Goal: Transaction & Acquisition: Purchase product/service

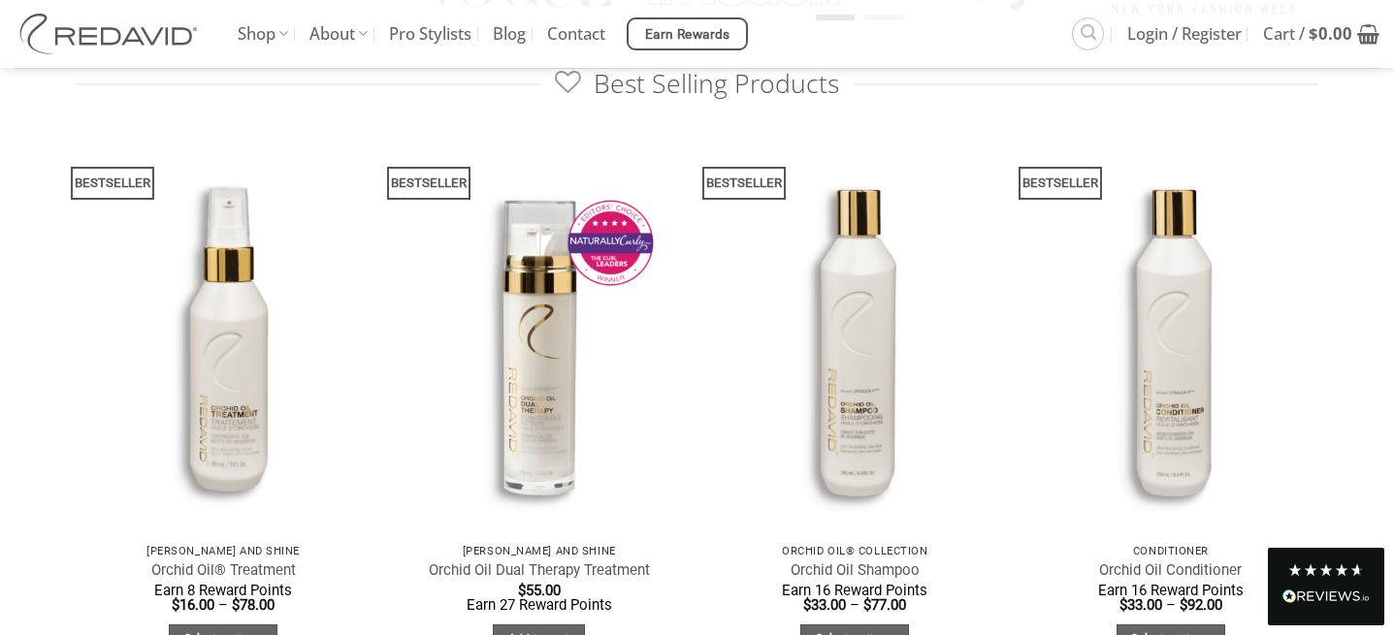
scroll to position [994, 0]
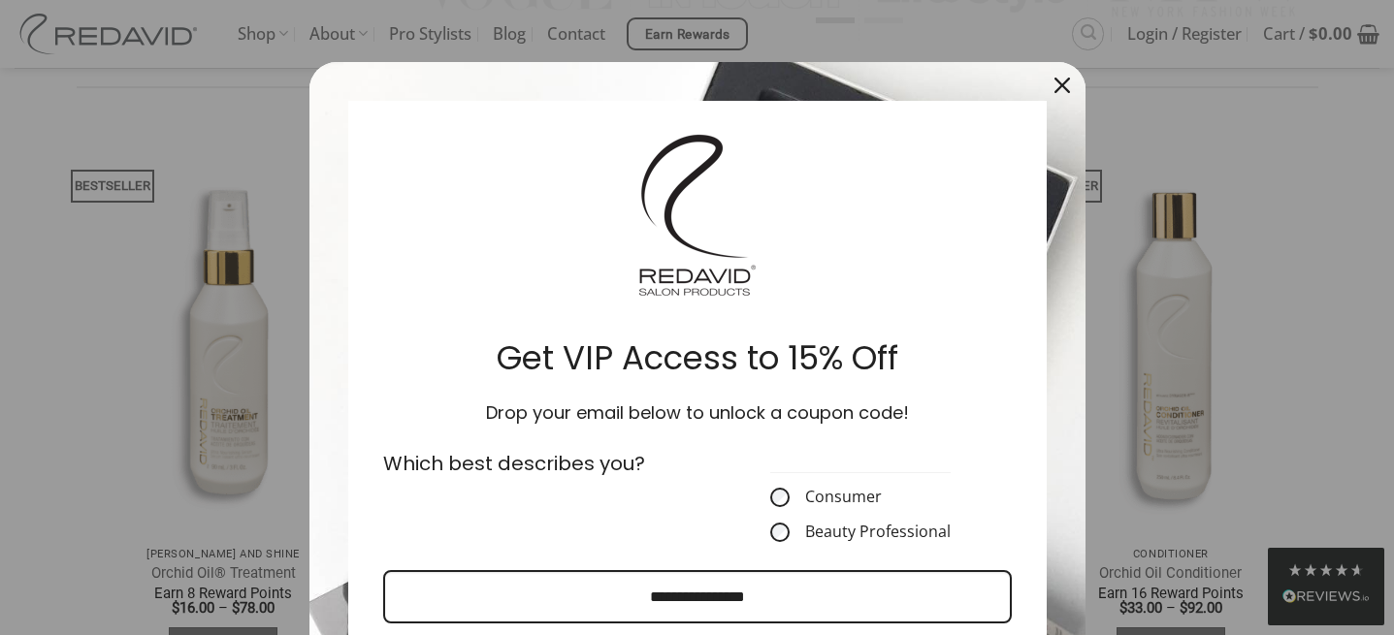
click at [1060, 82] on icon "close icon" at bounding box center [1062, 86] width 16 height 16
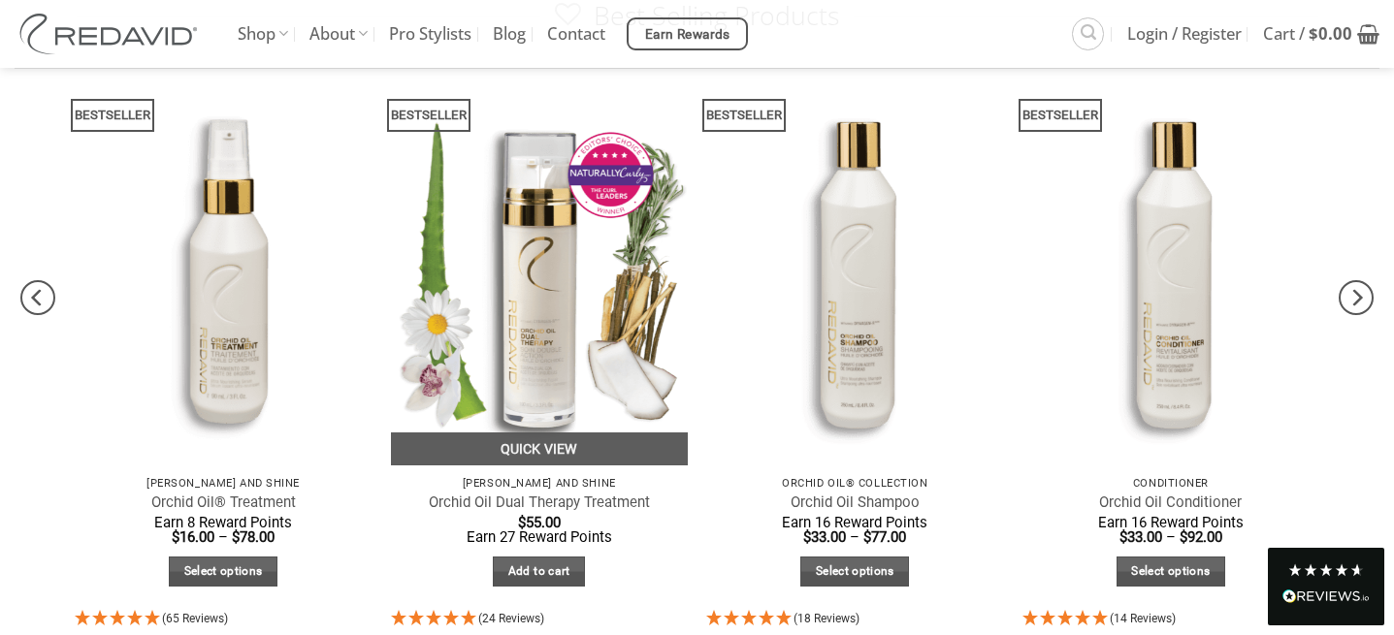
scroll to position [1102, 0]
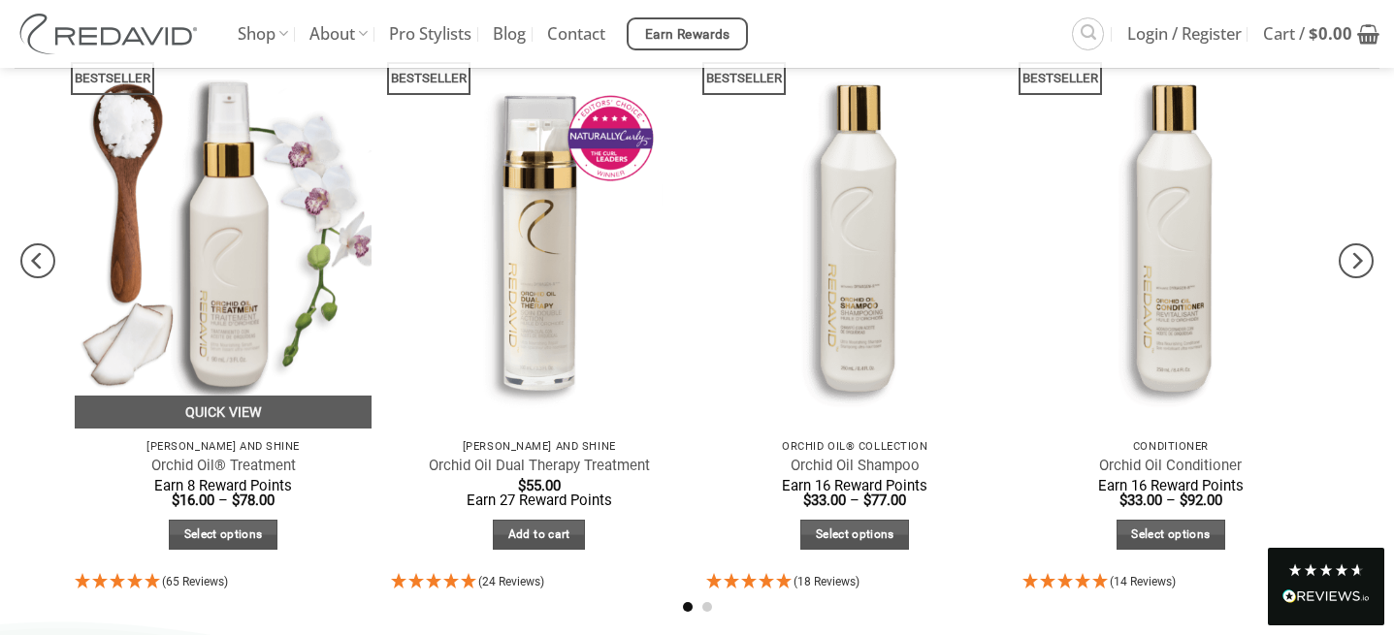
click at [271, 294] on img at bounding box center [223, 231] width 297 height 396
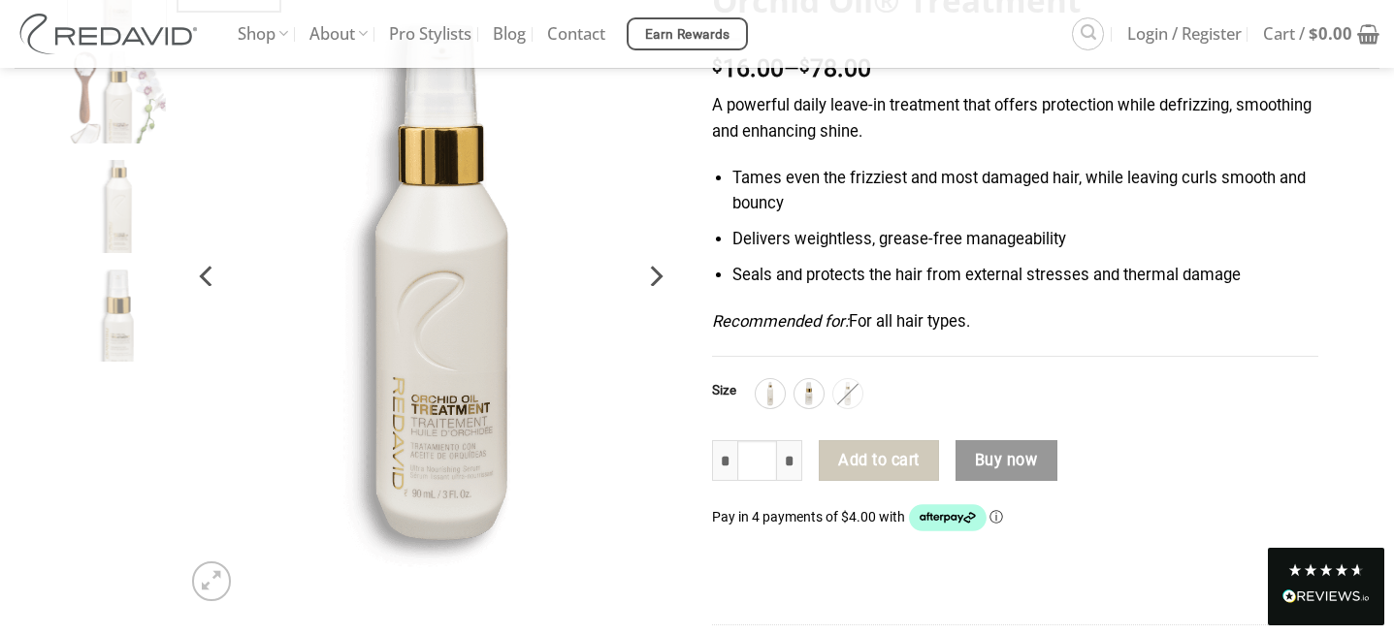
scroll to position [254, 0]
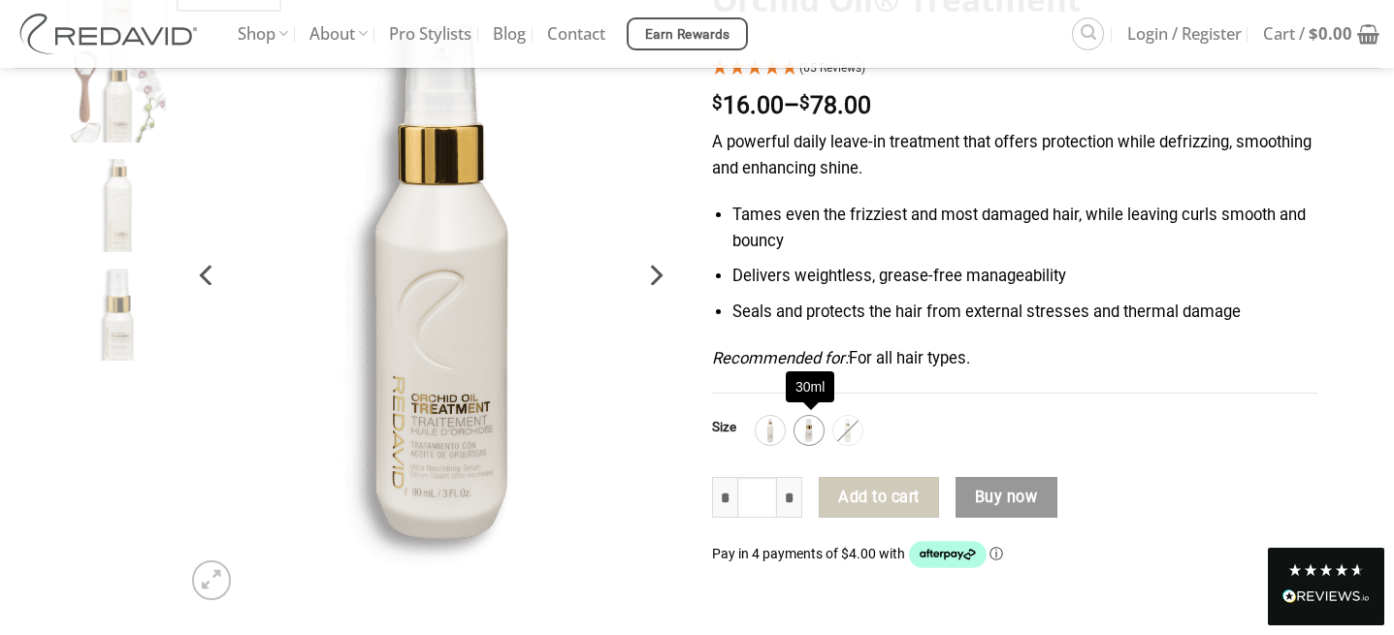
click at [808, 438] on img at bounding box center [808, 430] width 25 height 25
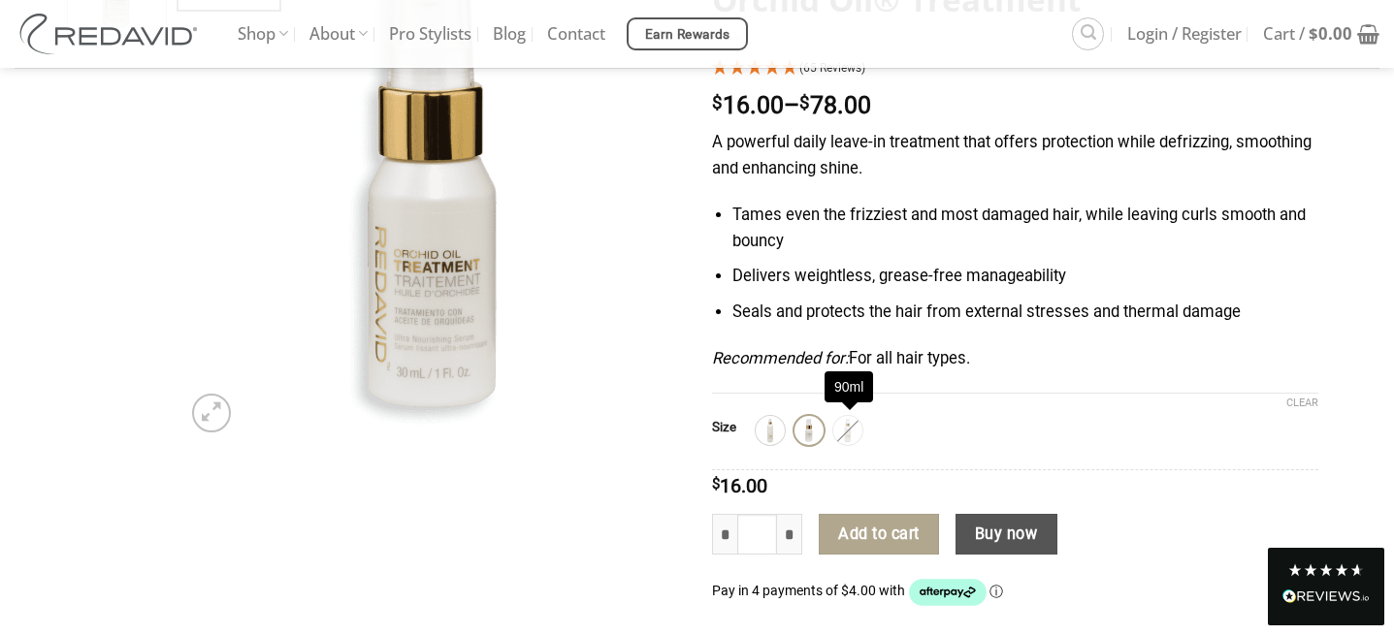
click at [849, 433] on div "90ml" at bounding box center [847, 430] width 29 height 29
click at [783, 433] on img at bounding box center [769, 430] width 25 height 25
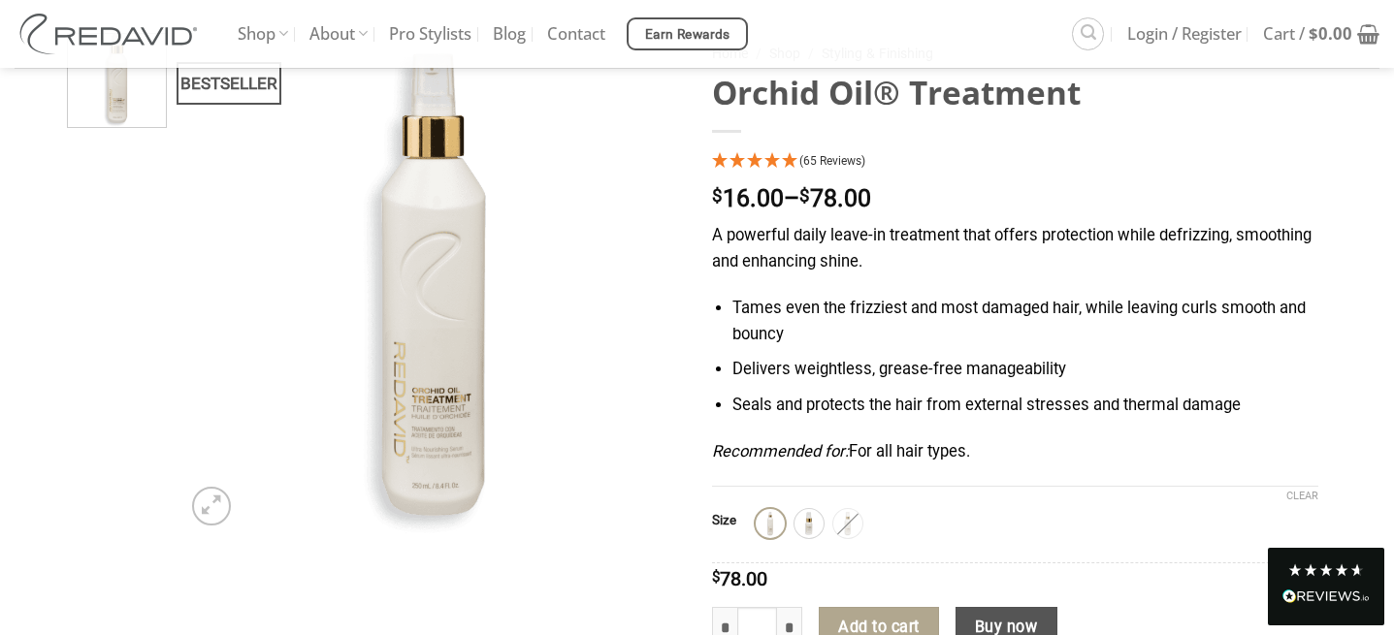
scroll to position [165, 0]
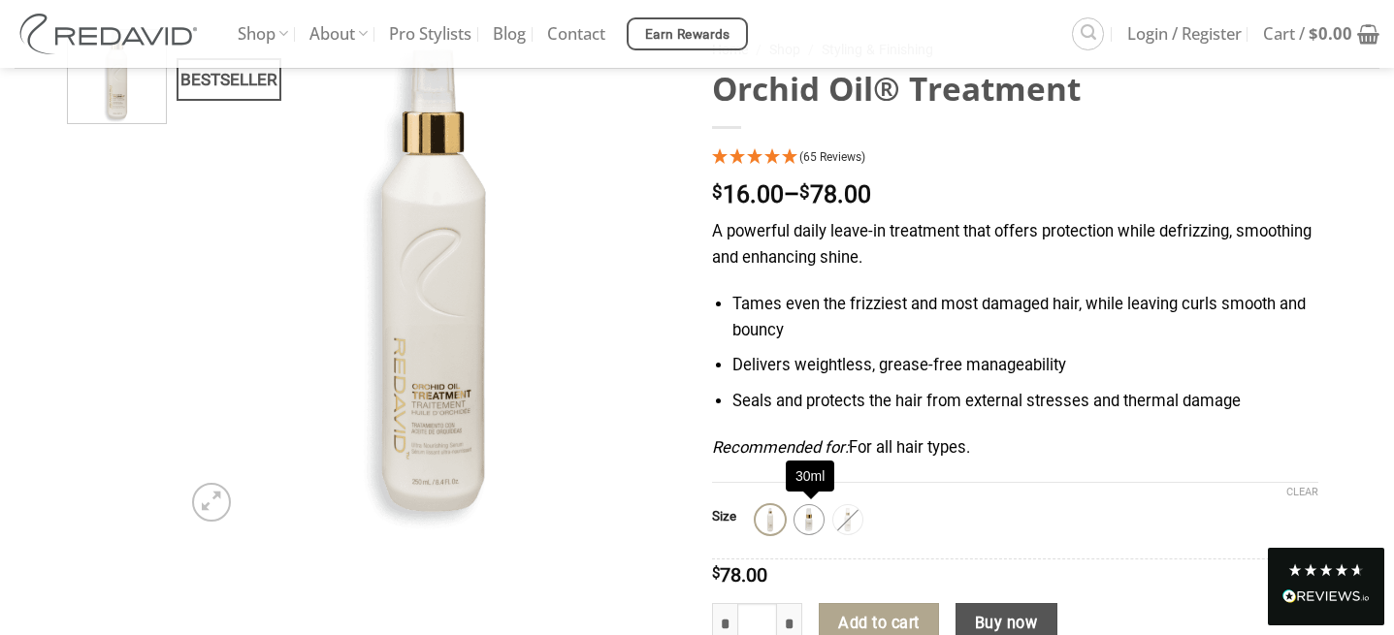
click at [816, 526] on img at bounding box center [808, 519] width 25 height 25
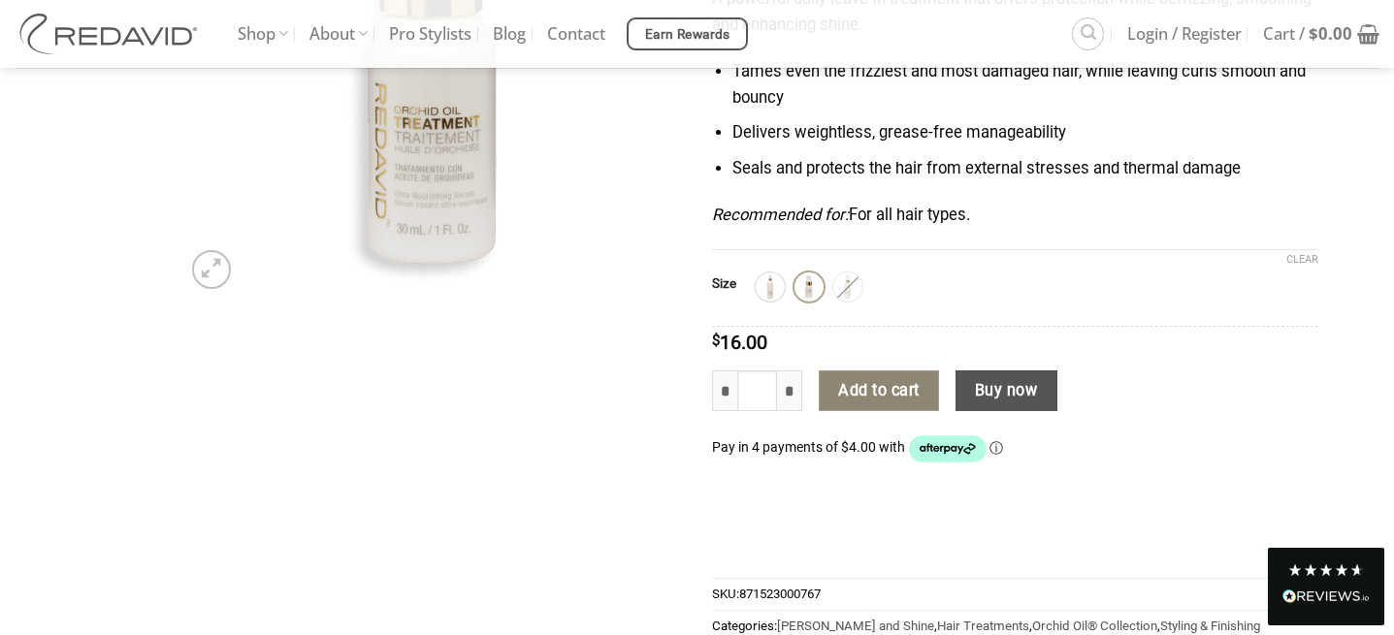
scroll to position [388, 0]
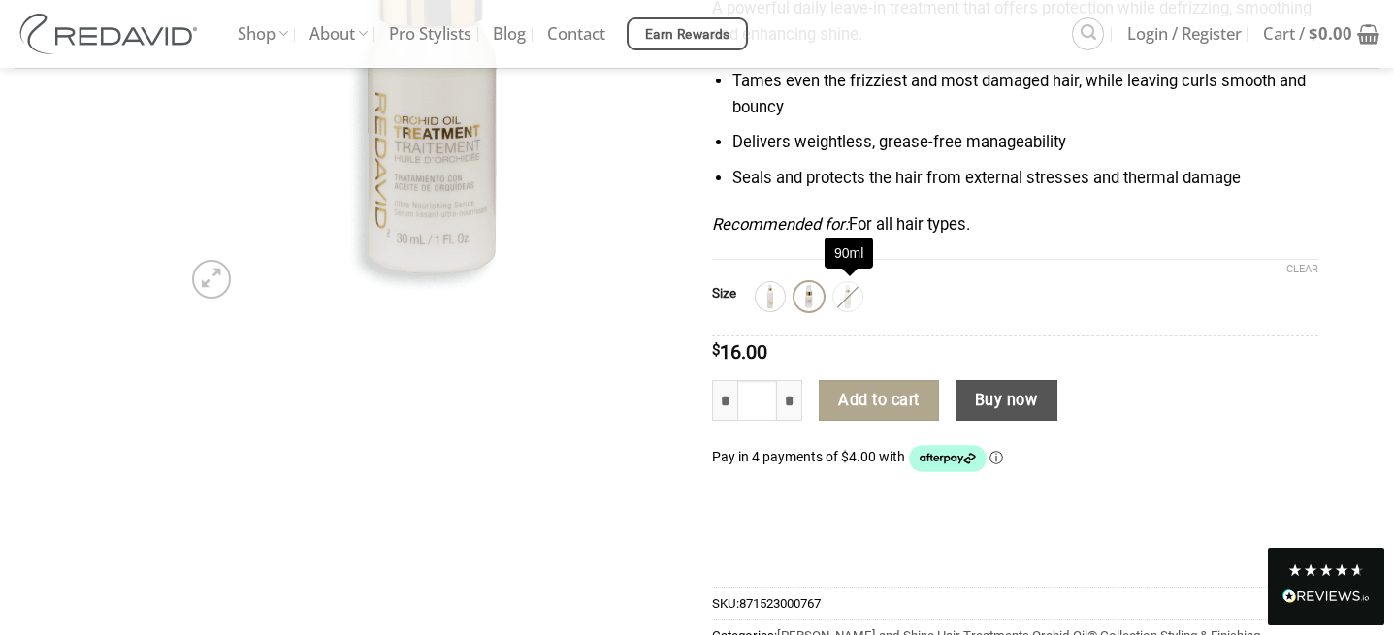
click at [851, 297] on img at bounding box center [847, 296] width 25 height 25
click at [781, 297] on img at bounding box center [769, 296] width 25 height 25
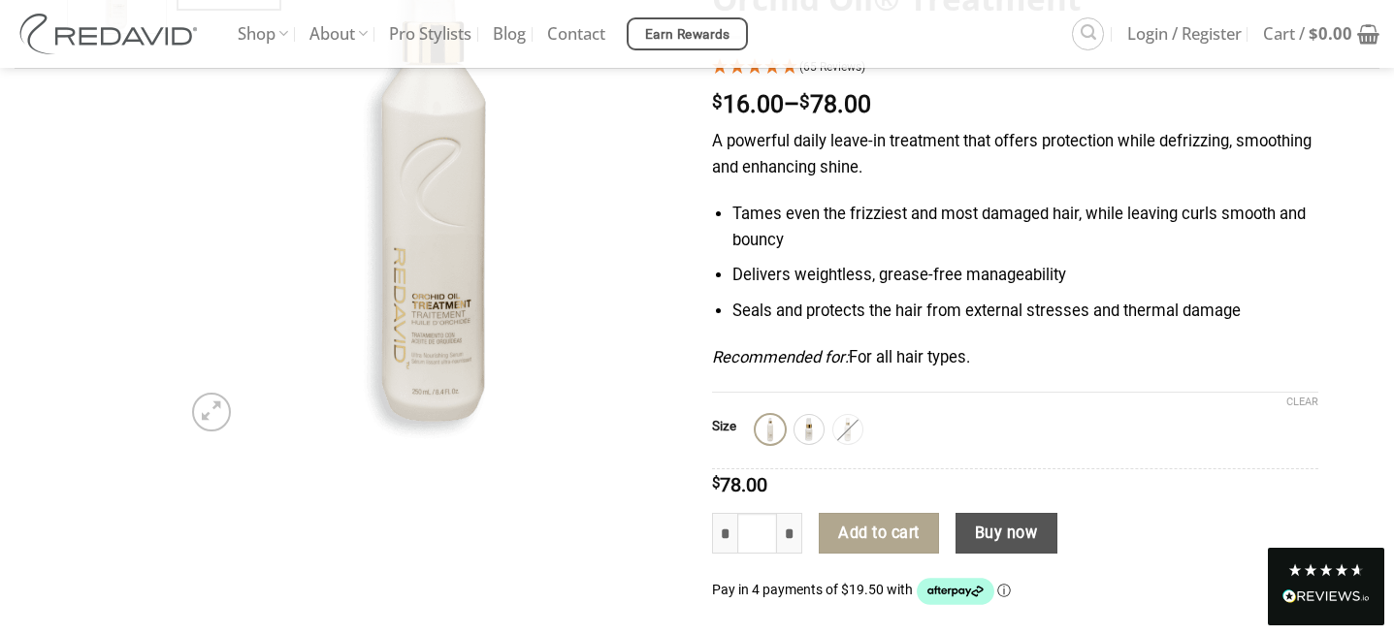
scroll to position [200, 0]
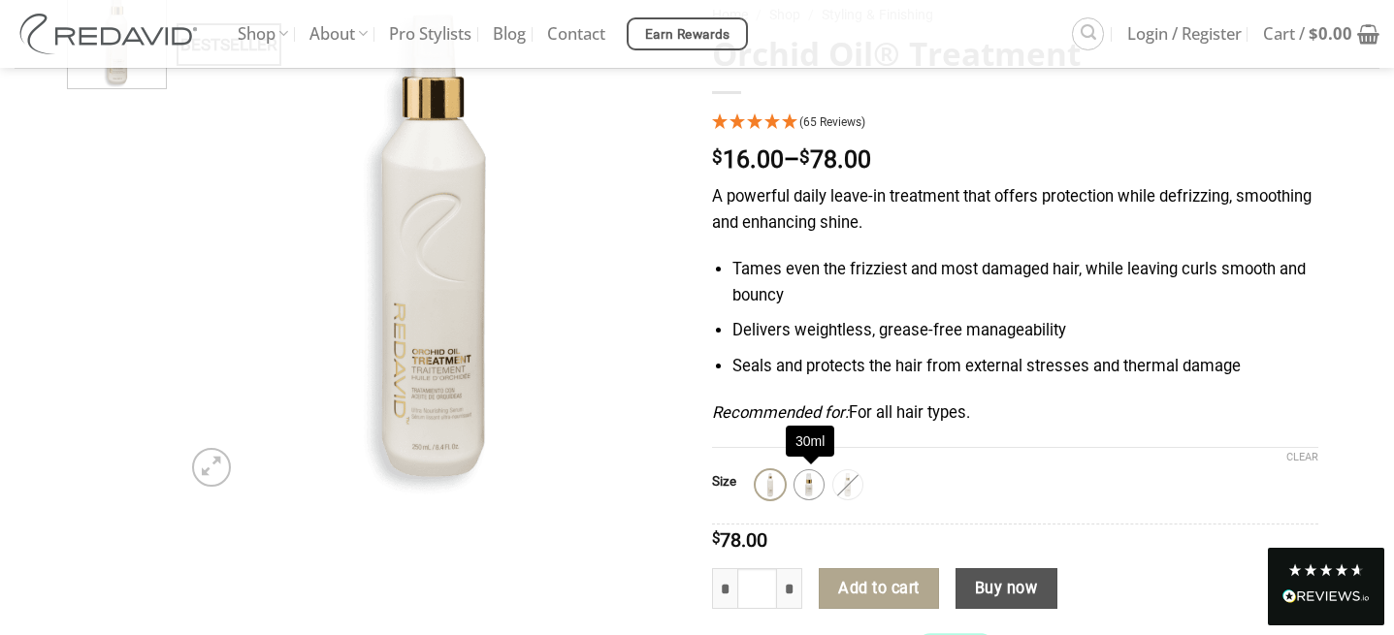
click at [804, 486] on img at bounding box center [808, 484] width 25 height 25
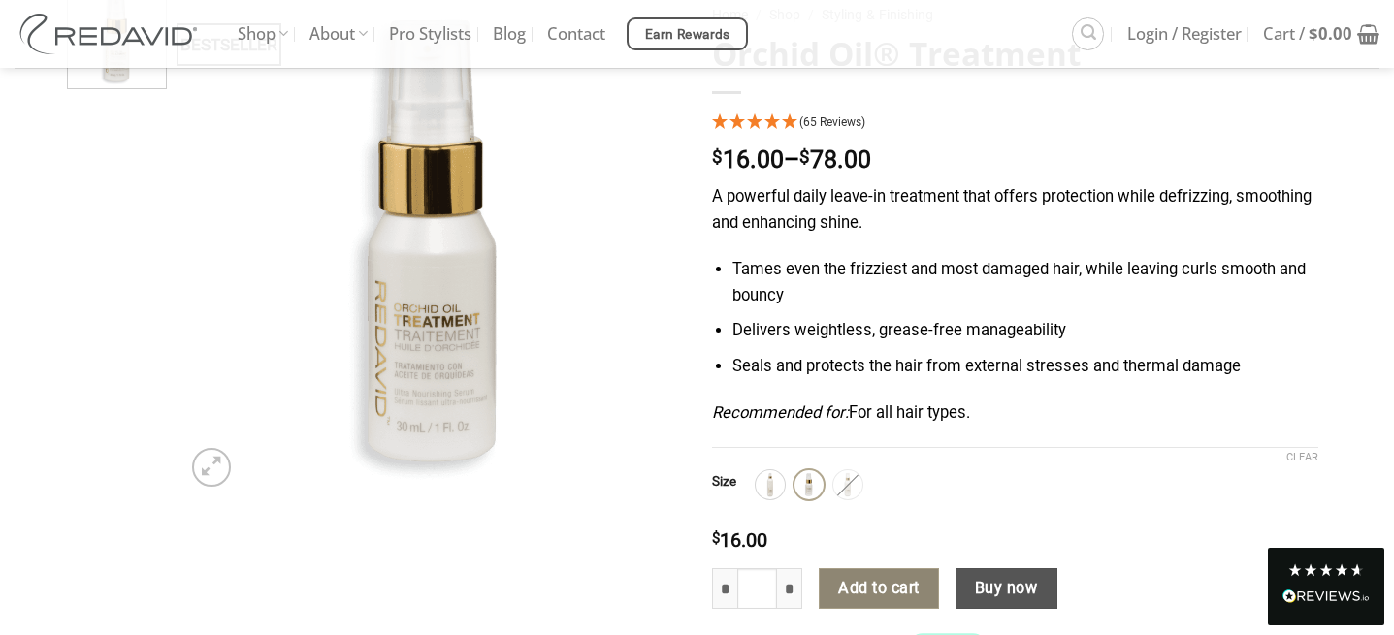
click at [868, 589] on button "Add to cart" at bounding box center [879, 588] width 120 height 41
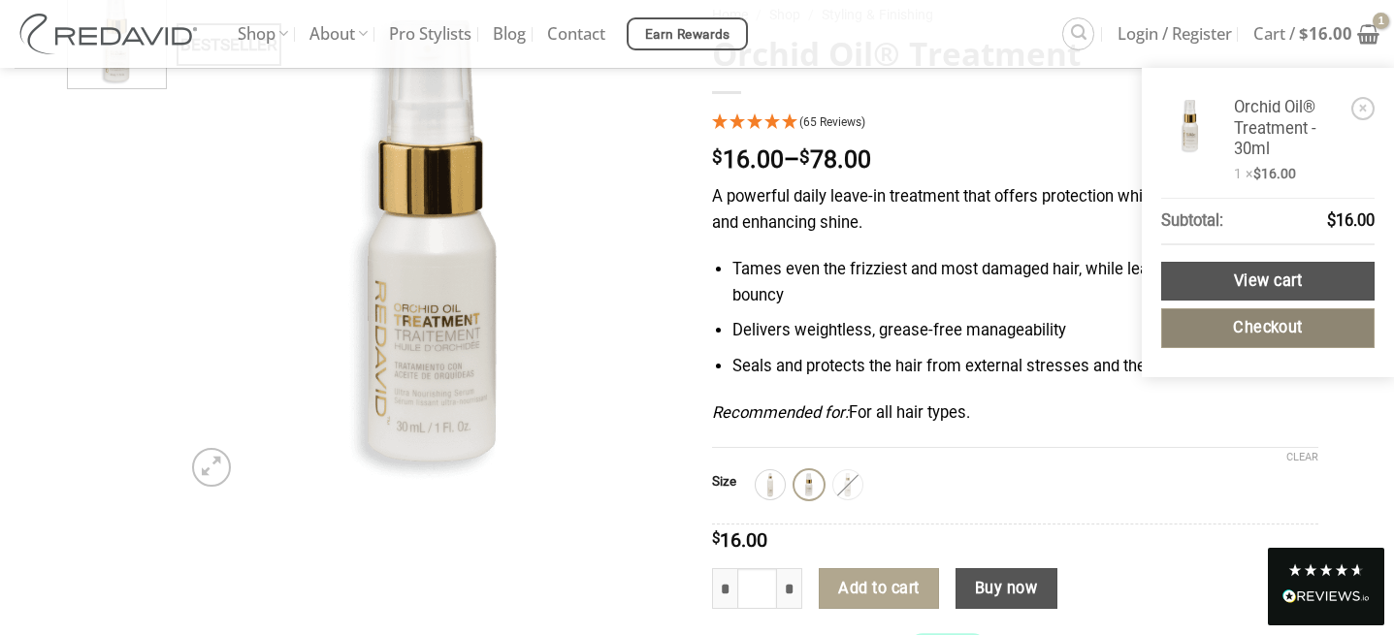
click at [1269, 332] on link "Checkout" at bounding box center [1267, 328] width 213 height 40
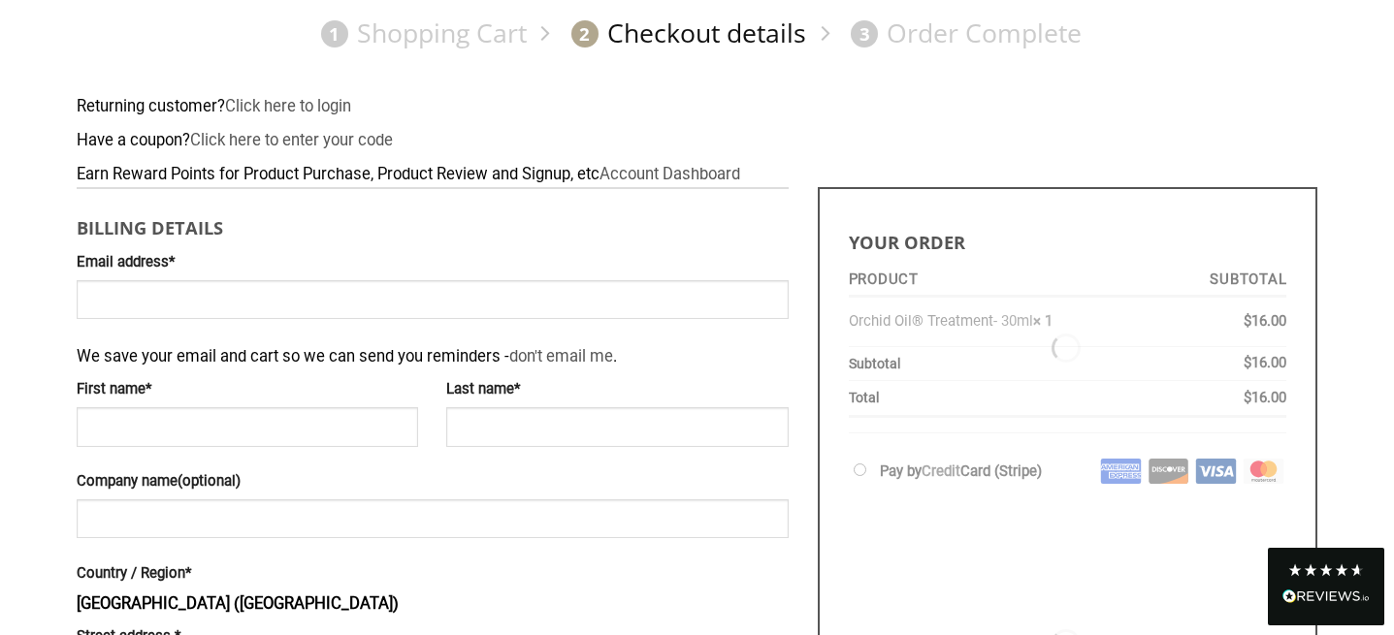
scroll to position [199, 0]
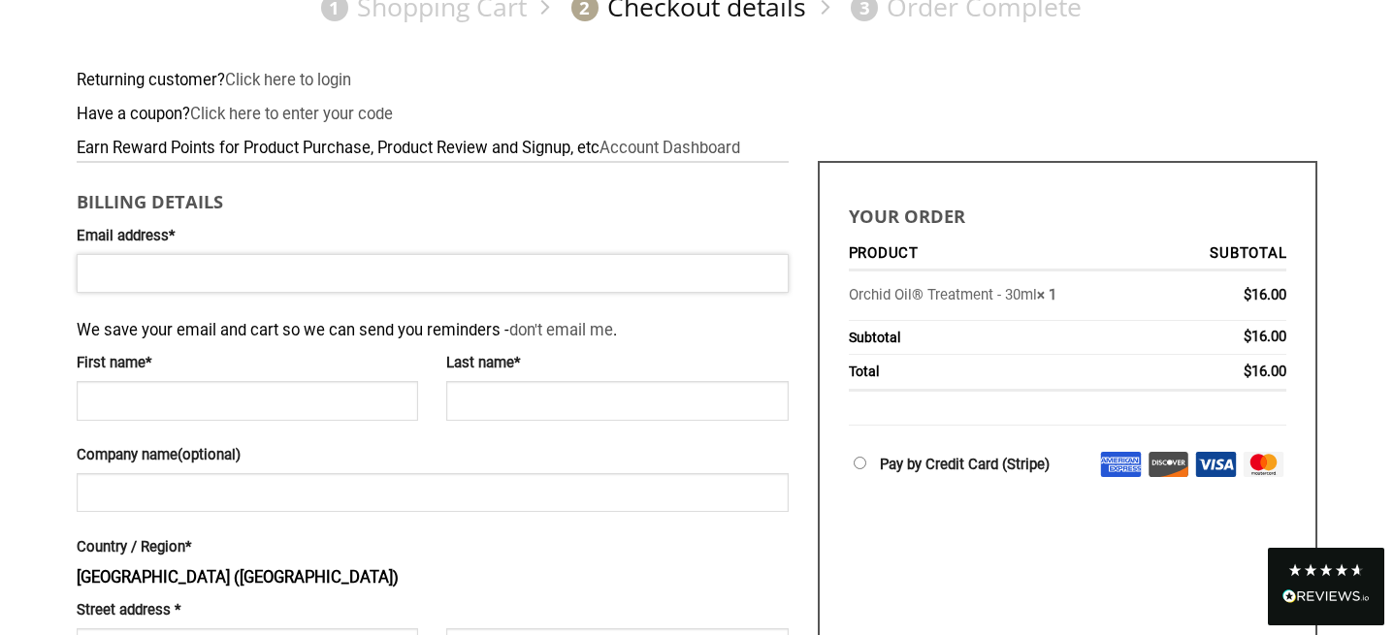
click at [293, 274] on input "Email address *" at bounding box center [433, 273] width 712 height 39
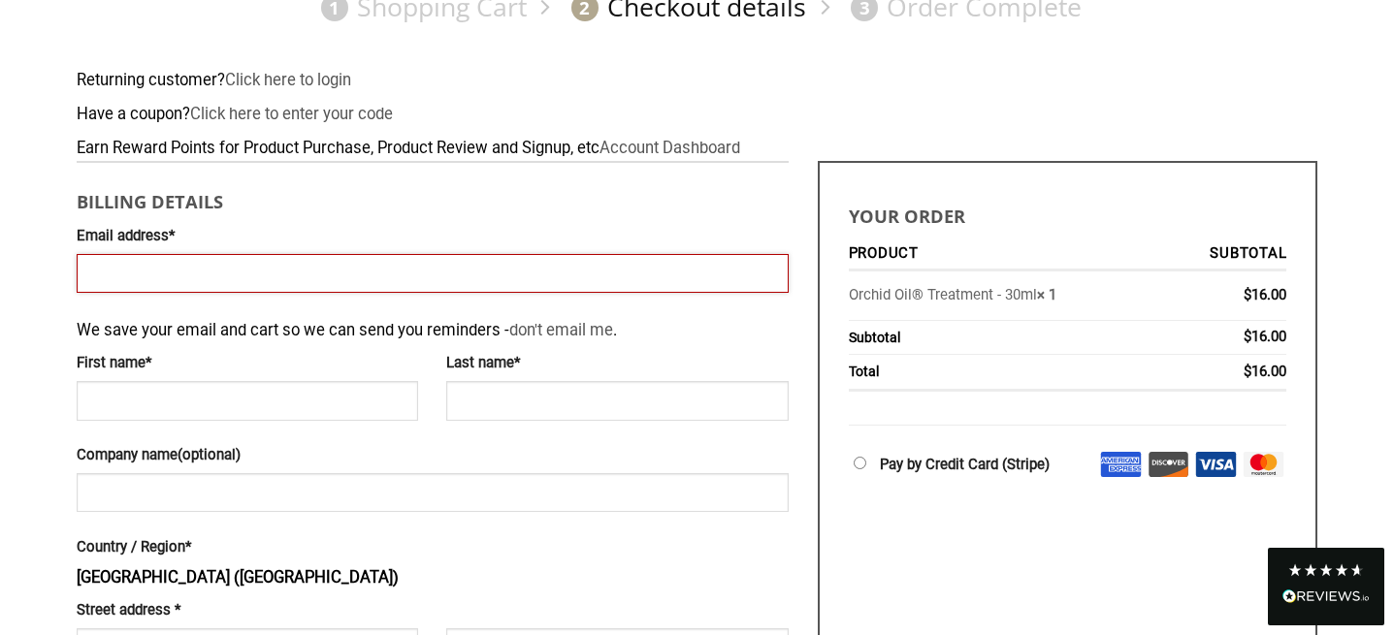
click at [180, 276] on input "Email address *" at bounding box center [433, 273] width 712 height 39
type input "**********"
type input "******"
type input "*******"
type input "**********"
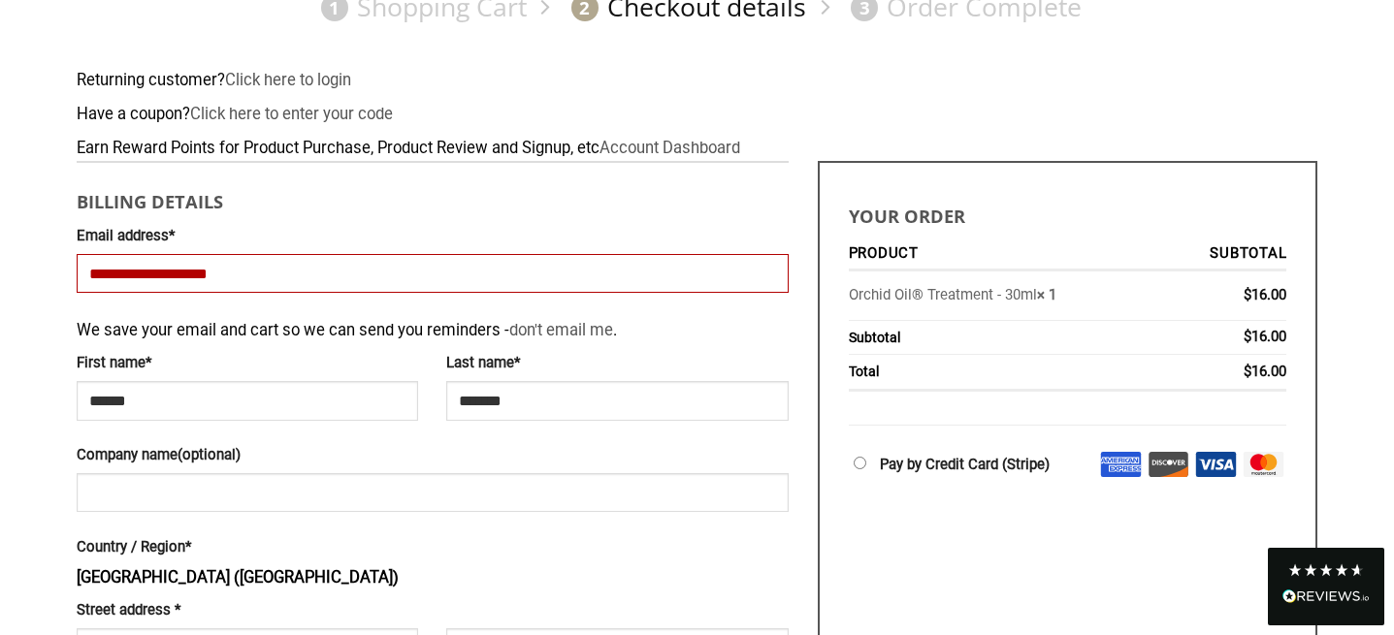
type input "****"
select select "**"
type input "*****"
type input "**********"
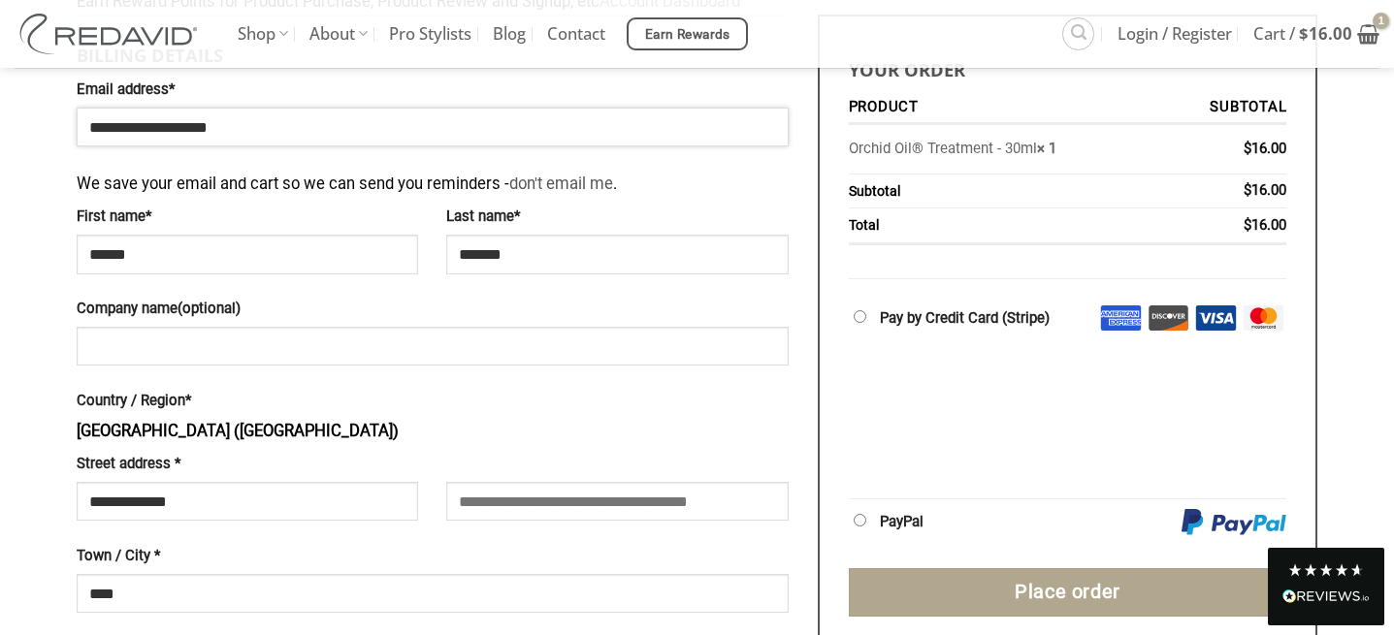
scroll to position [0, 0]
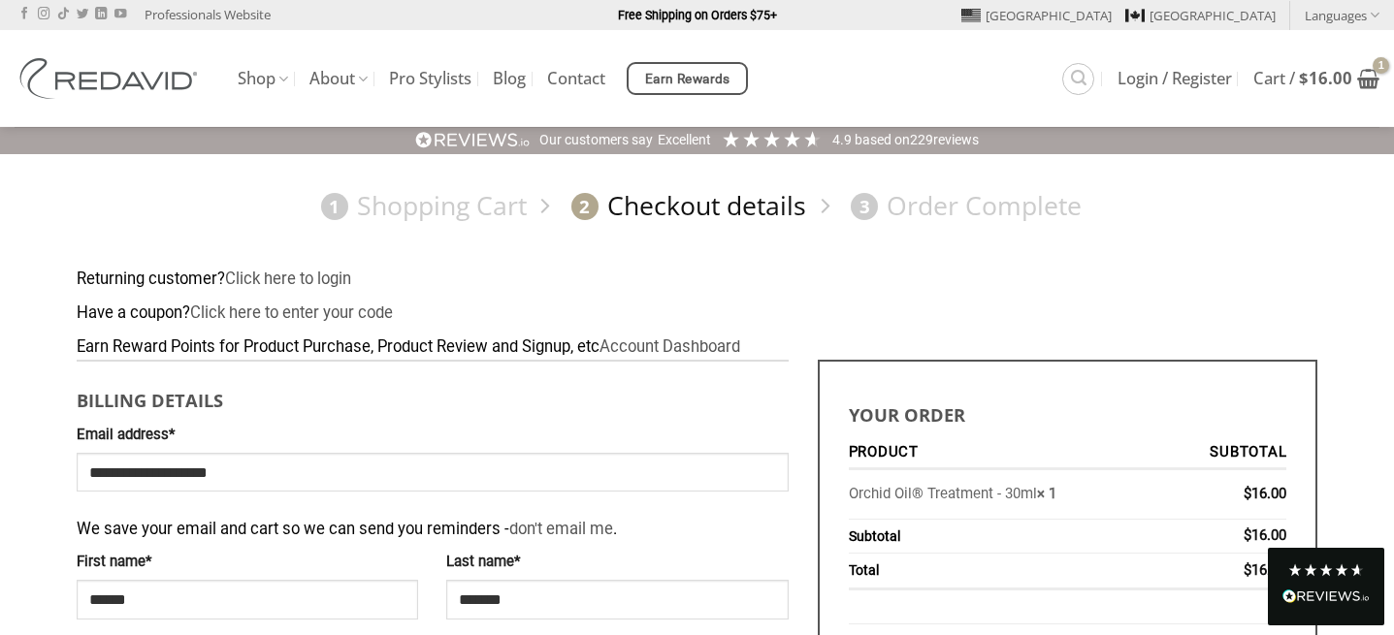
click at [127, 81] on img at bounding box center [112, 78] width 194 height 41
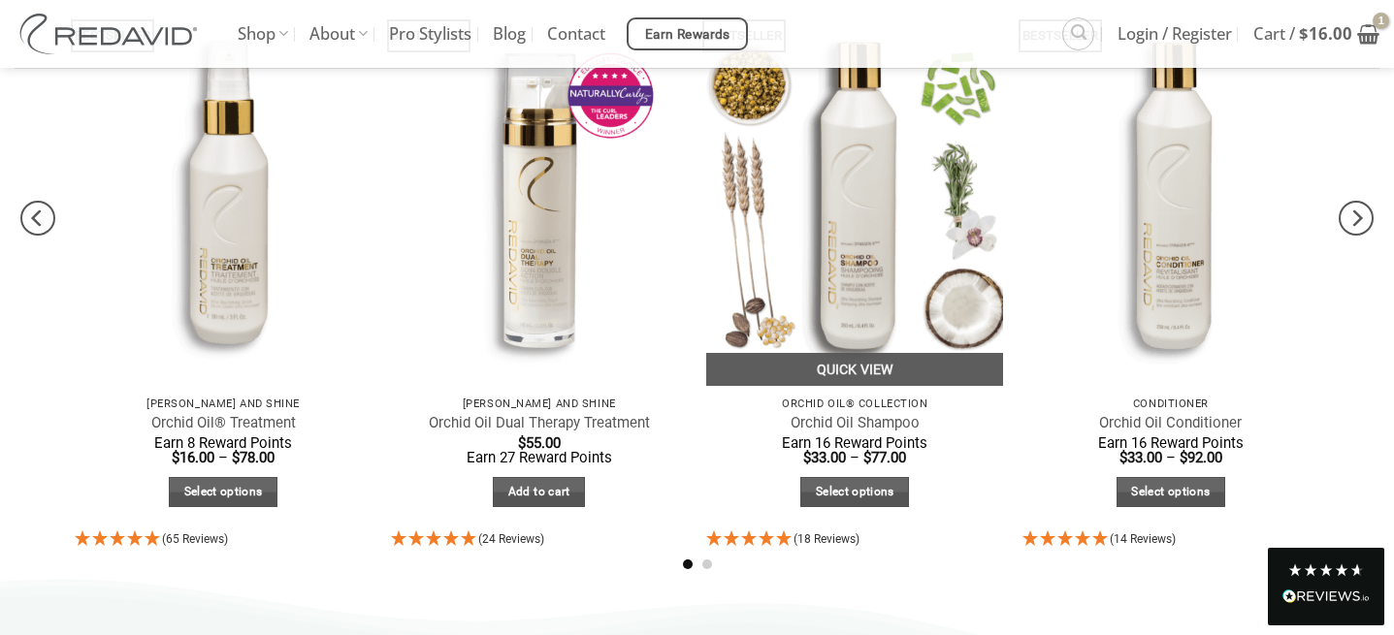
scroll to position [1145, 0]
click at [929, 260] on img at bounding box center [854, 187] width 297 height 396
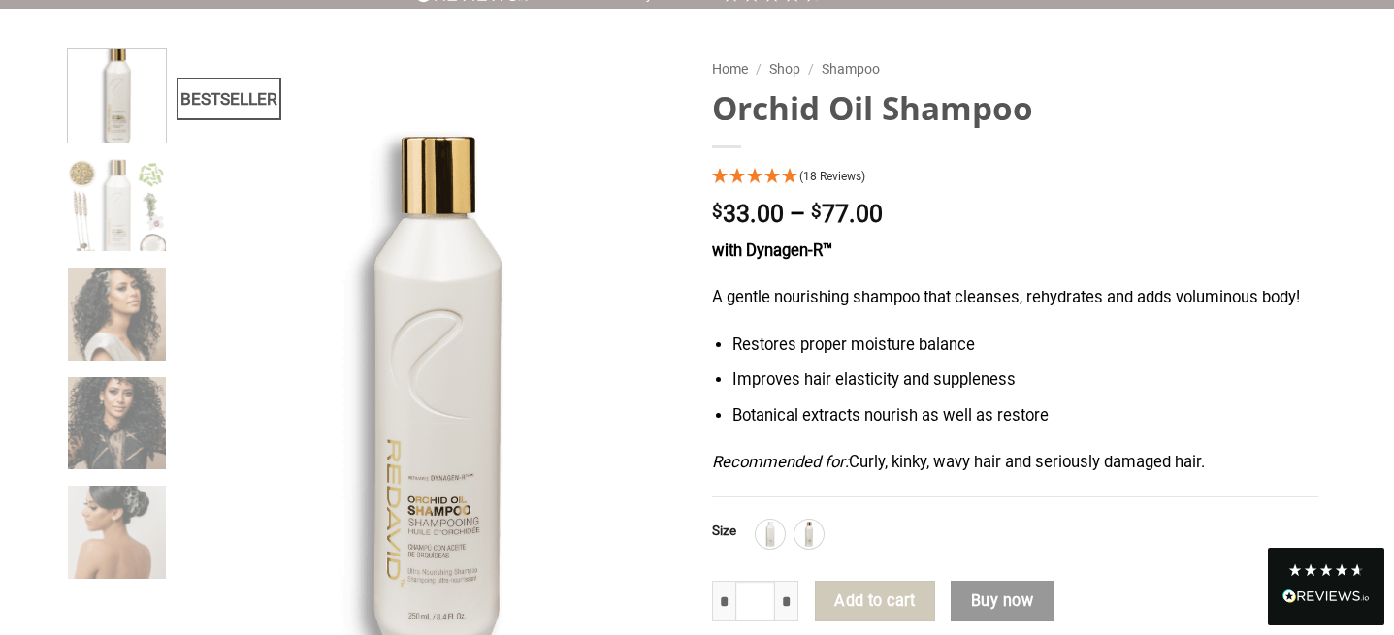
scroll to position [151, 0]
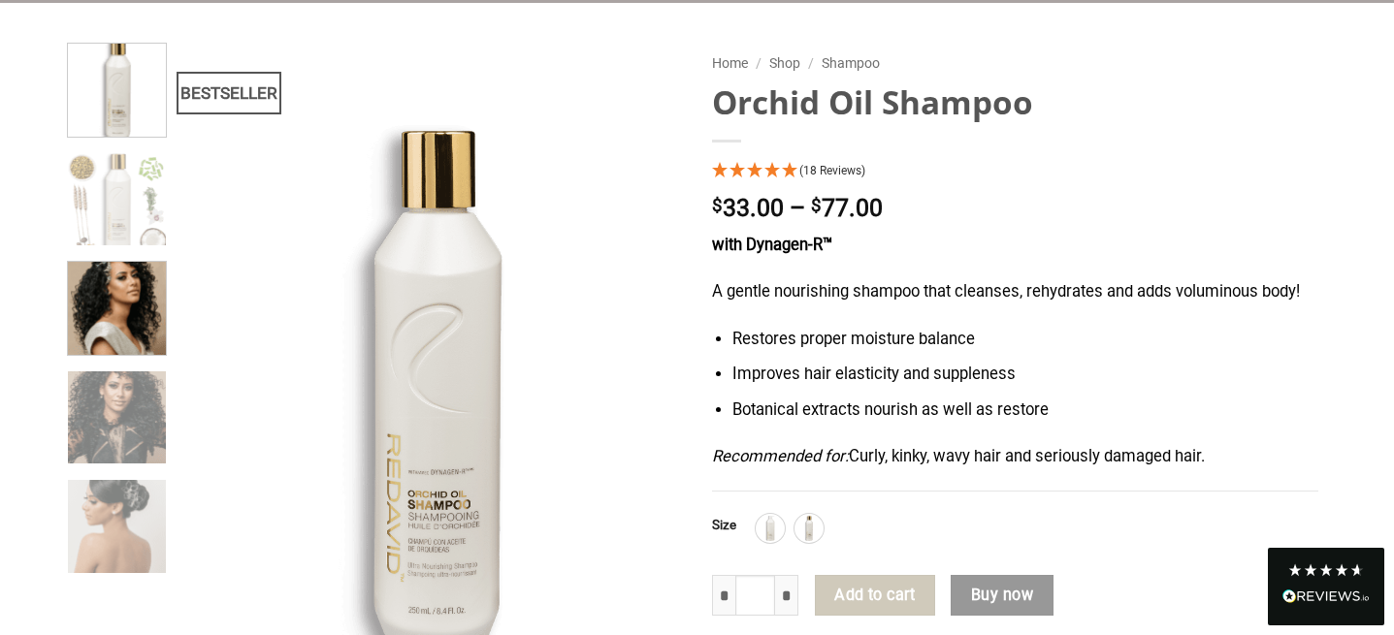
click at [146, 276] on img at bounding box center [117, 306] width 98 height 98
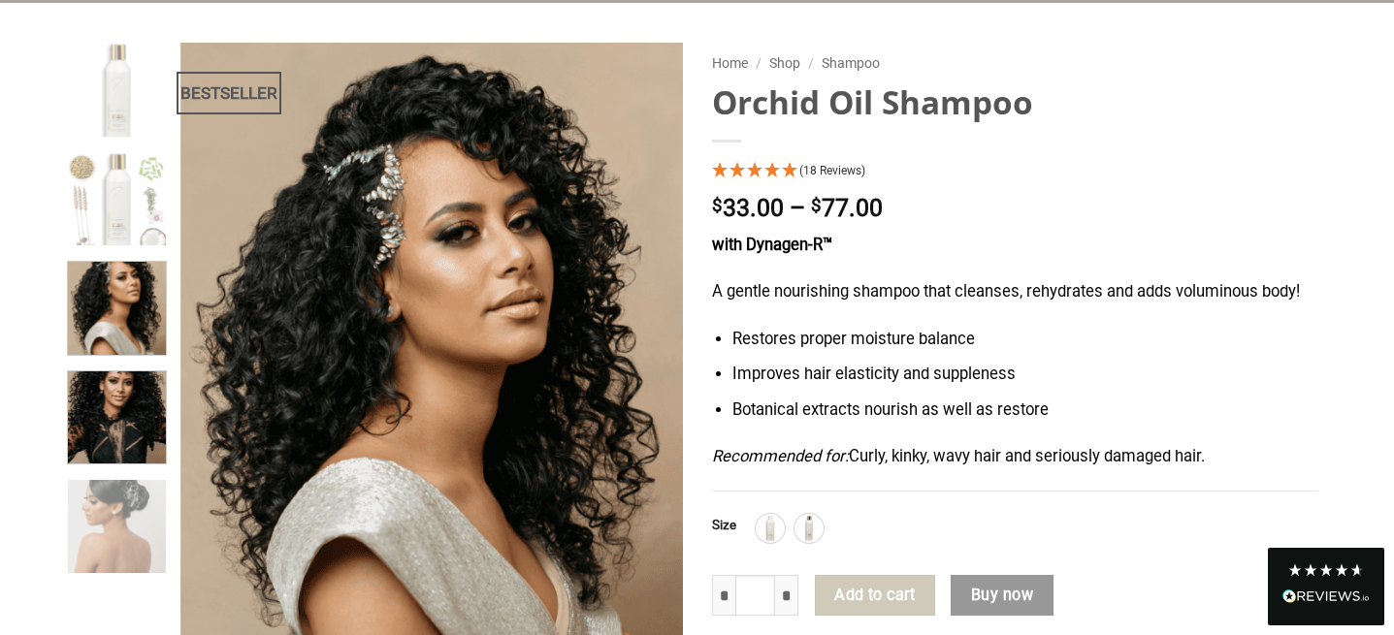
click at [119, 413] on img at bounding box center [117, 416] width 98 height 98
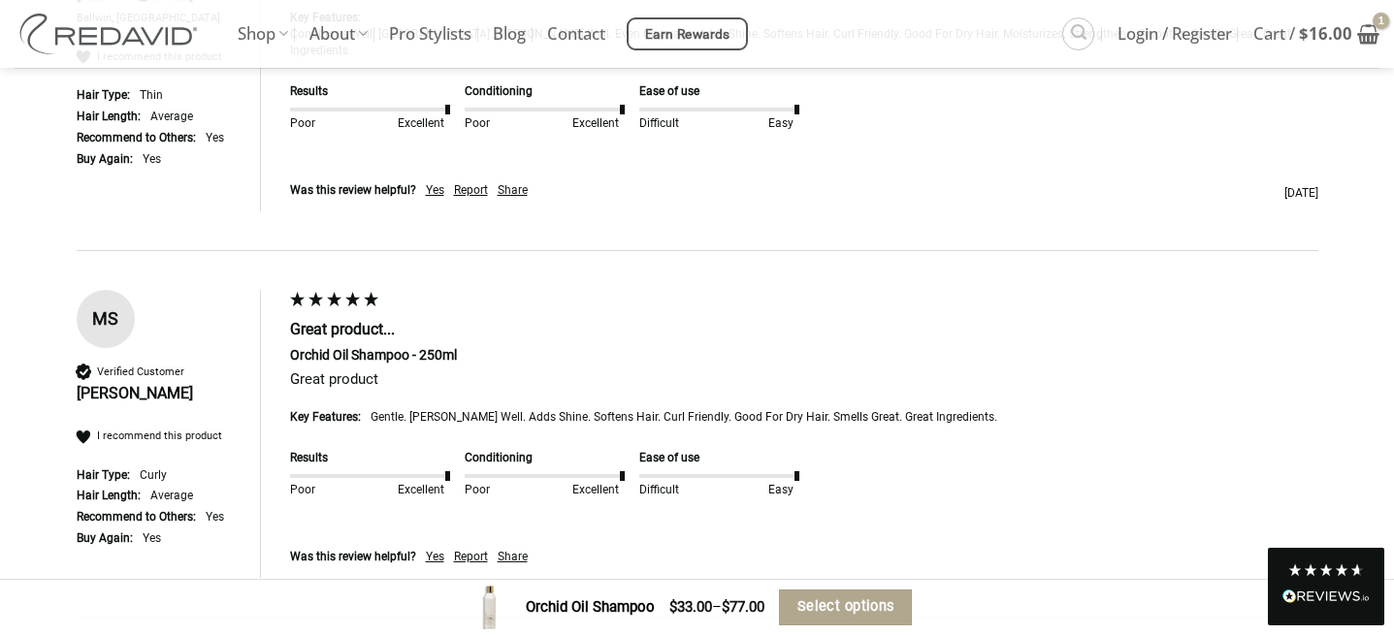
scroll to position [5696, 0]
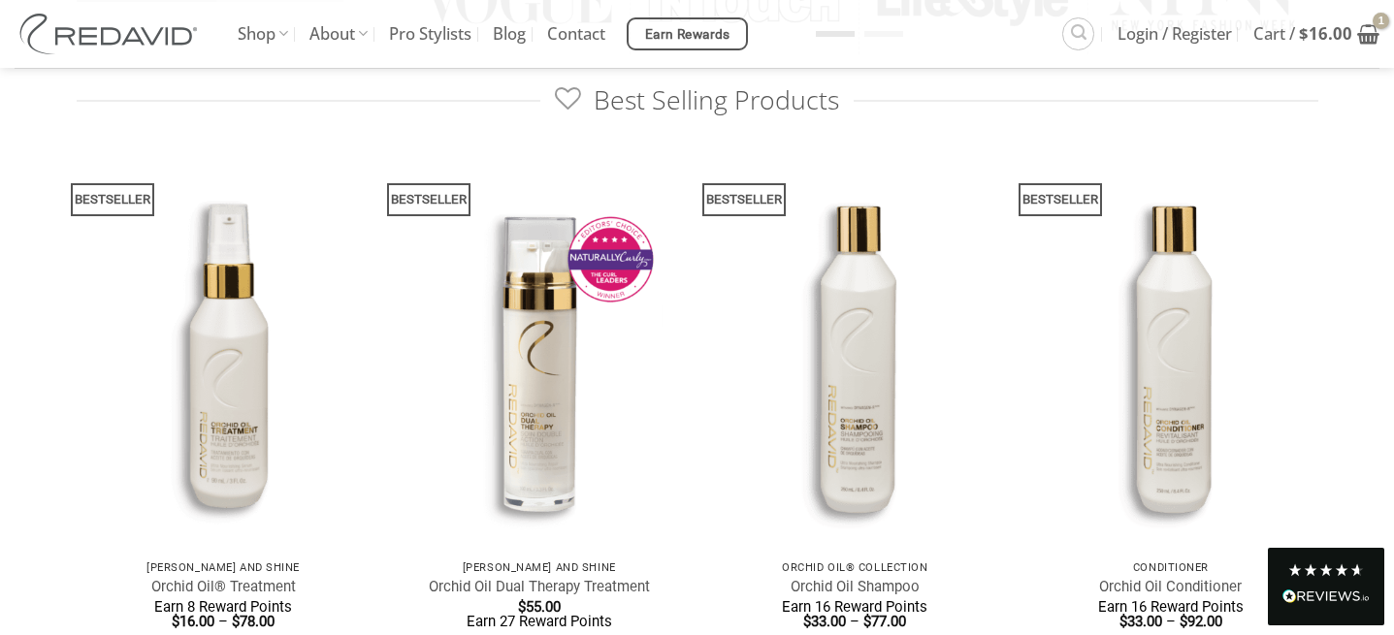
scroll to position [1145, 0]
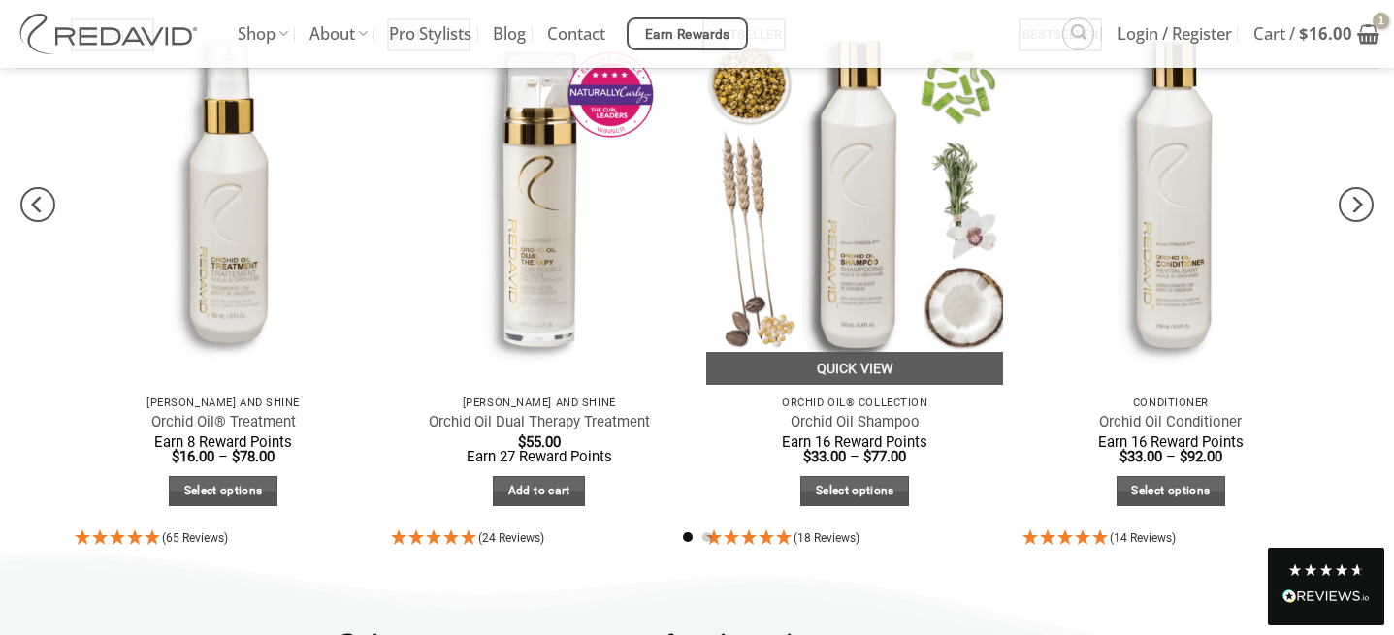
click at [990, 255] on img at bounding box center [854, 187] width 297 height 396
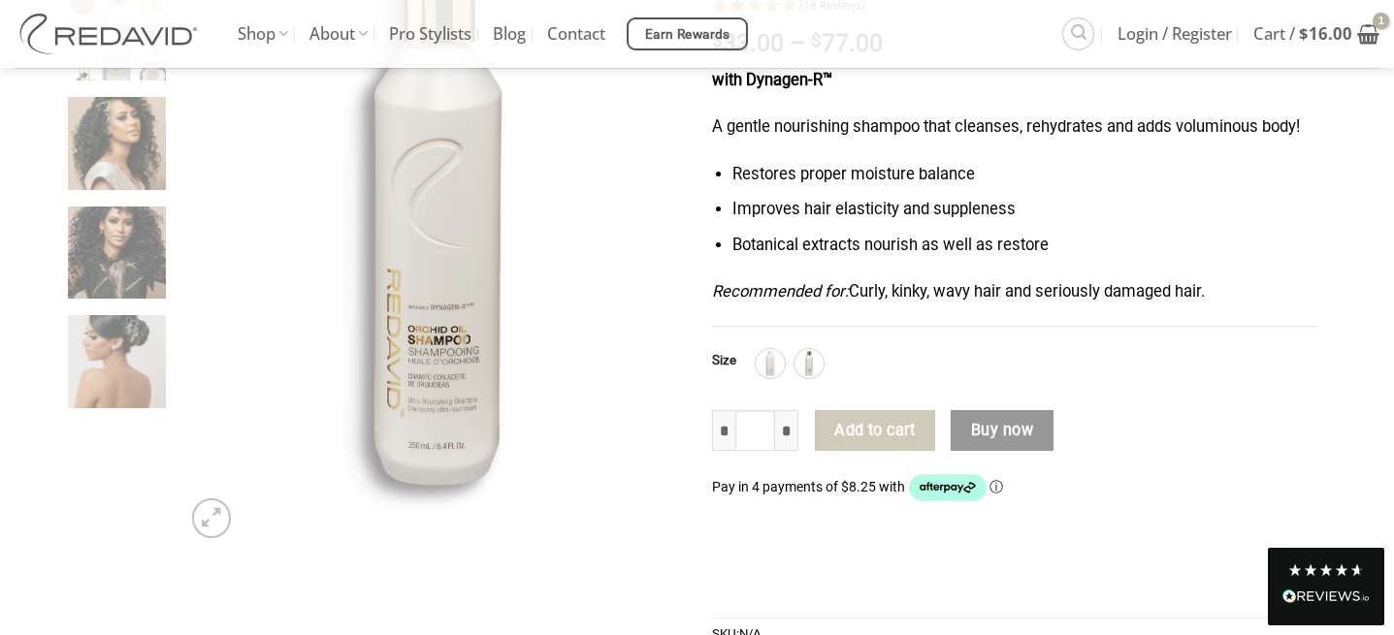
scroll to position [320, 0]
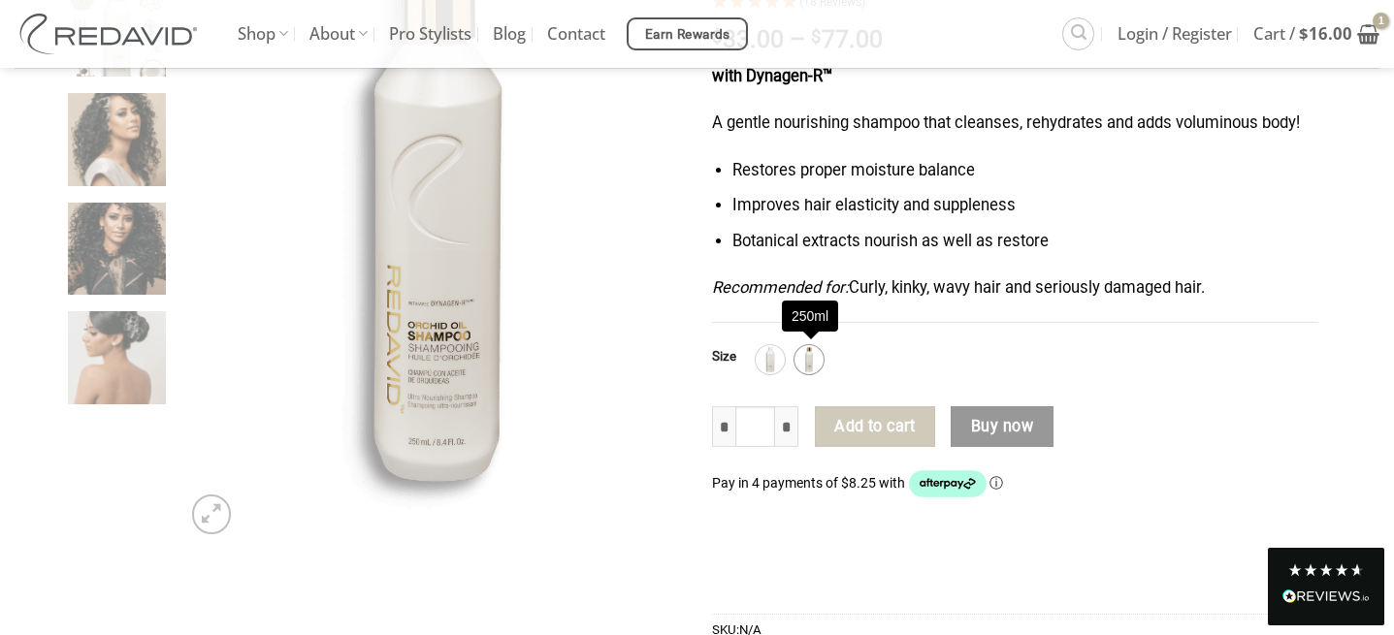
click at [818, 368] on img at bounding box center [808, 359] width 25 height 25
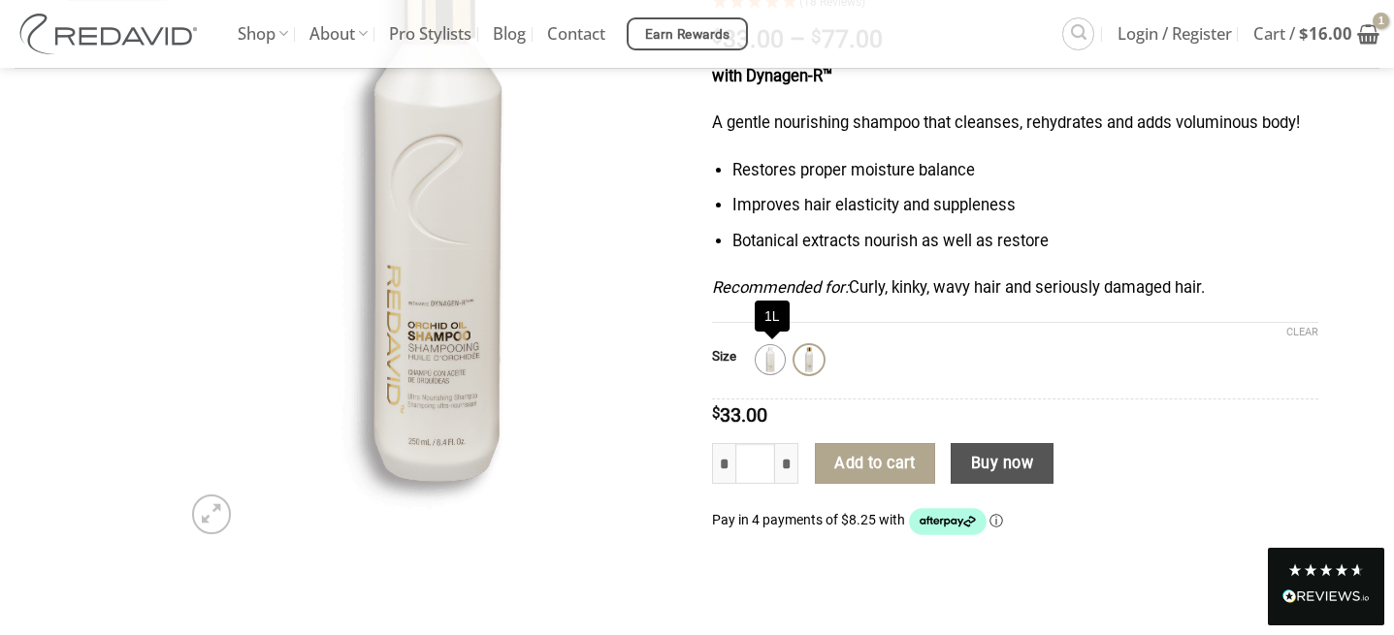
click at [782, 364] on img at bounding box center [769, 359] width 25 height 25
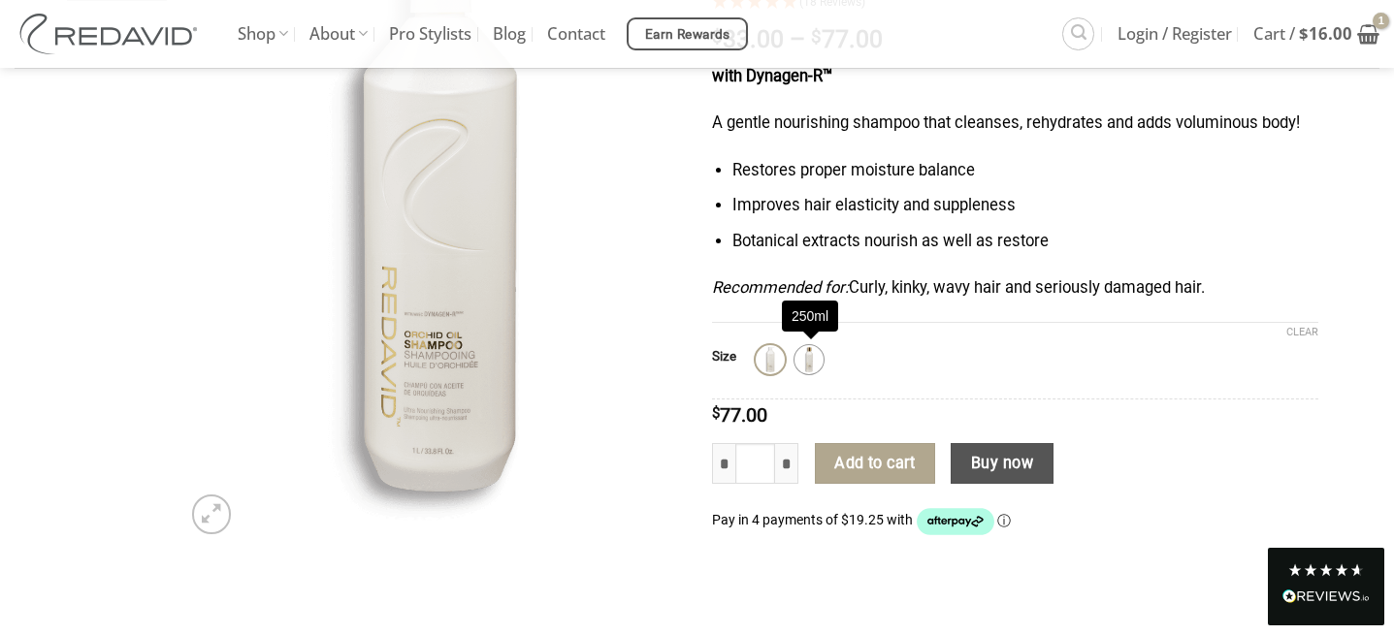
click at [821, 363] on img at bounding box center [808, 359] width 25 height 25
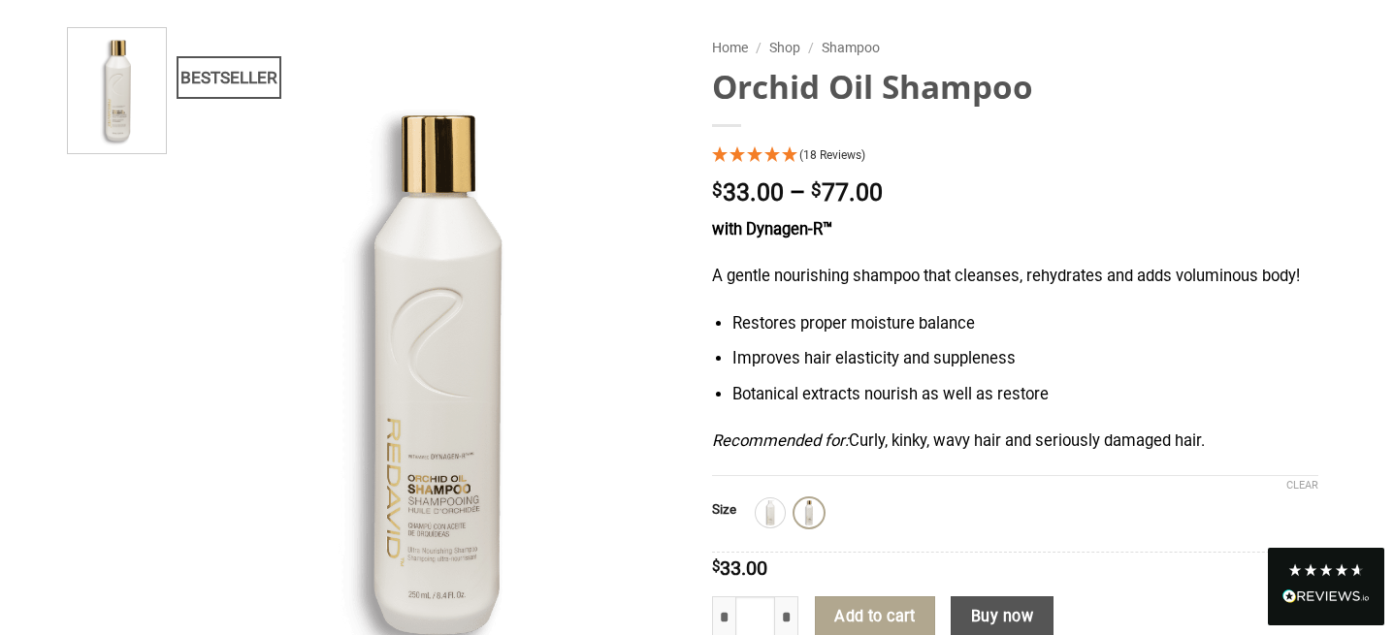
scroll to position [192, 0]
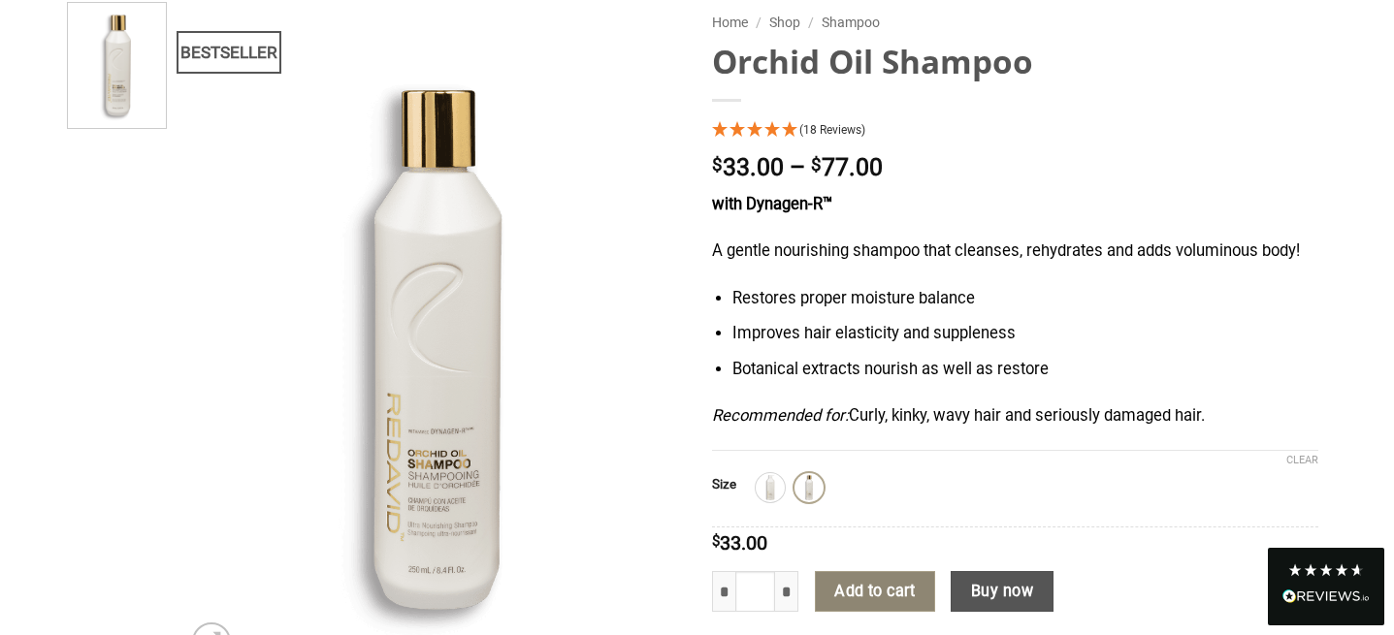
click at [891, 599] on button "Add to cart" at bounding box center [875, 591] width 120 height 41
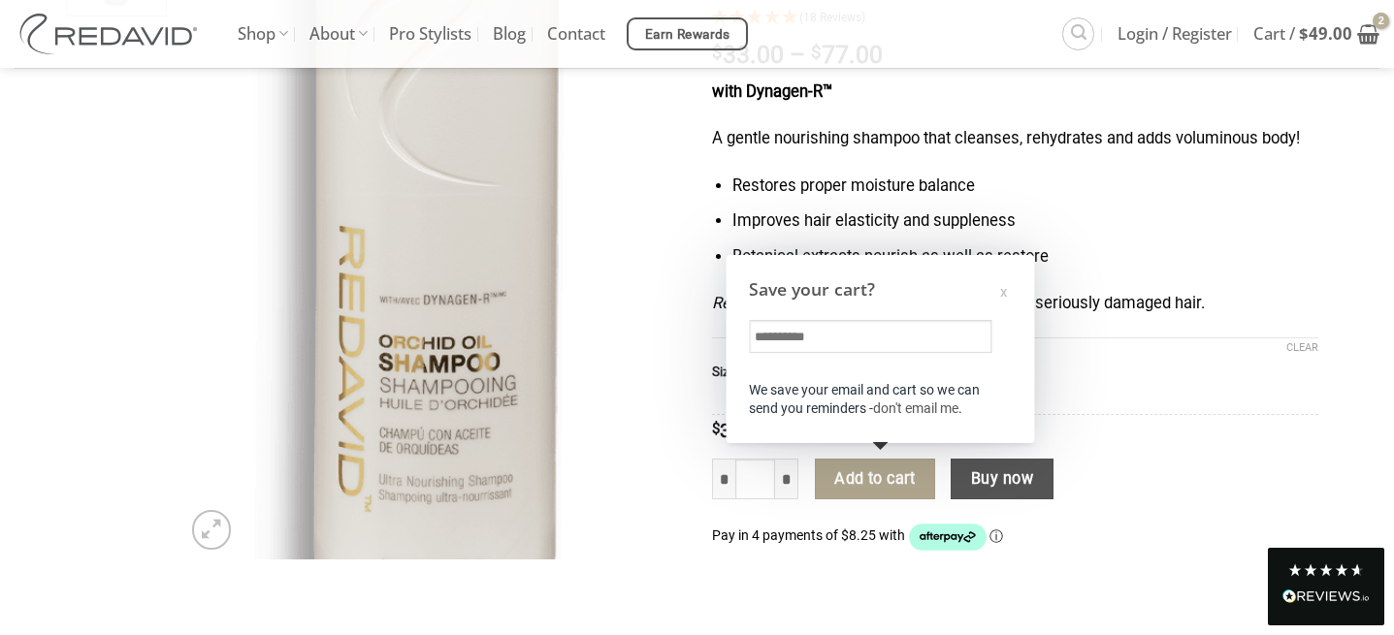
scroll to position [0, 0]
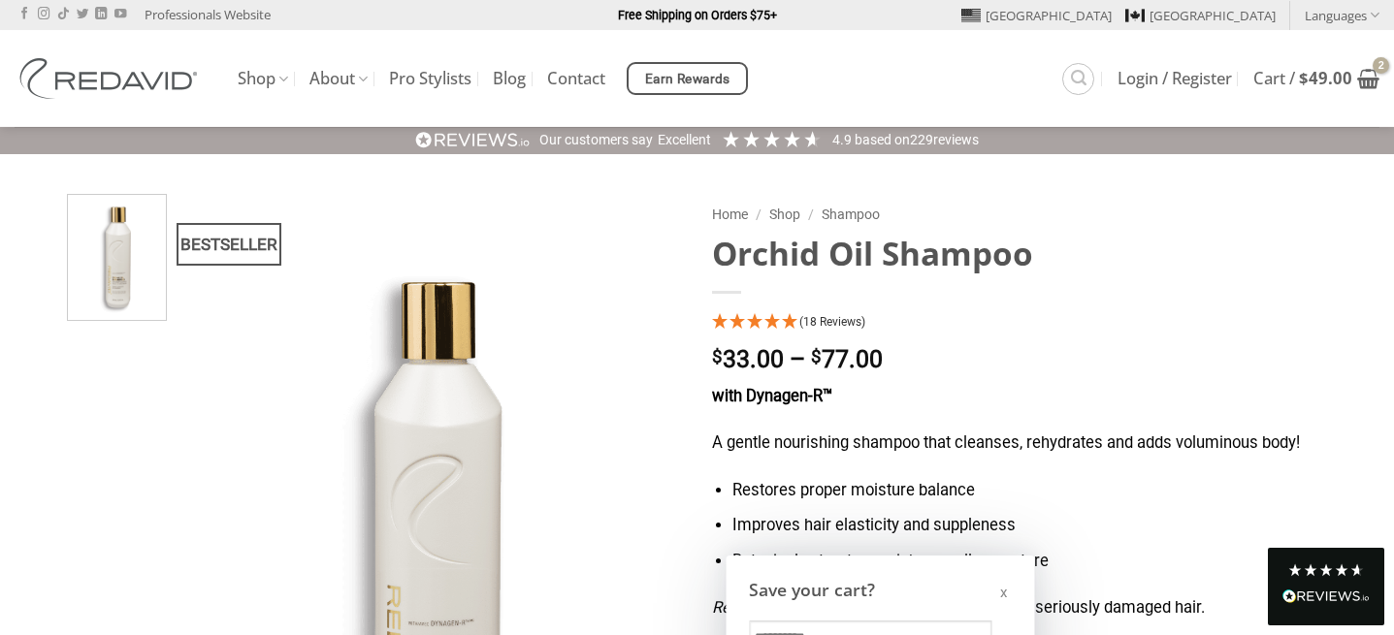
click at [1004, 600] on div "x" at bounding box center [1003, 593] width 7 height 20
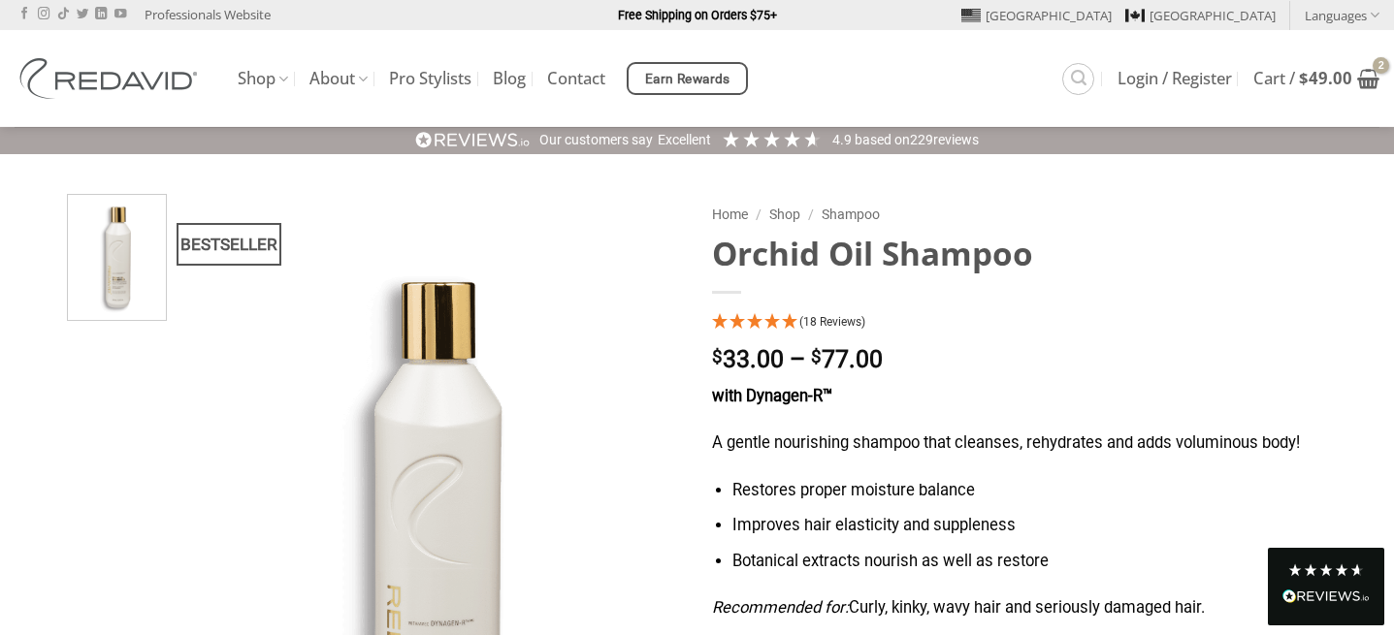
click at [134, 232] on img at bounding box center [117, 255] width 98 height 130
click at [123, 98] on img at bounding box center [112, 78] width 194 height 41
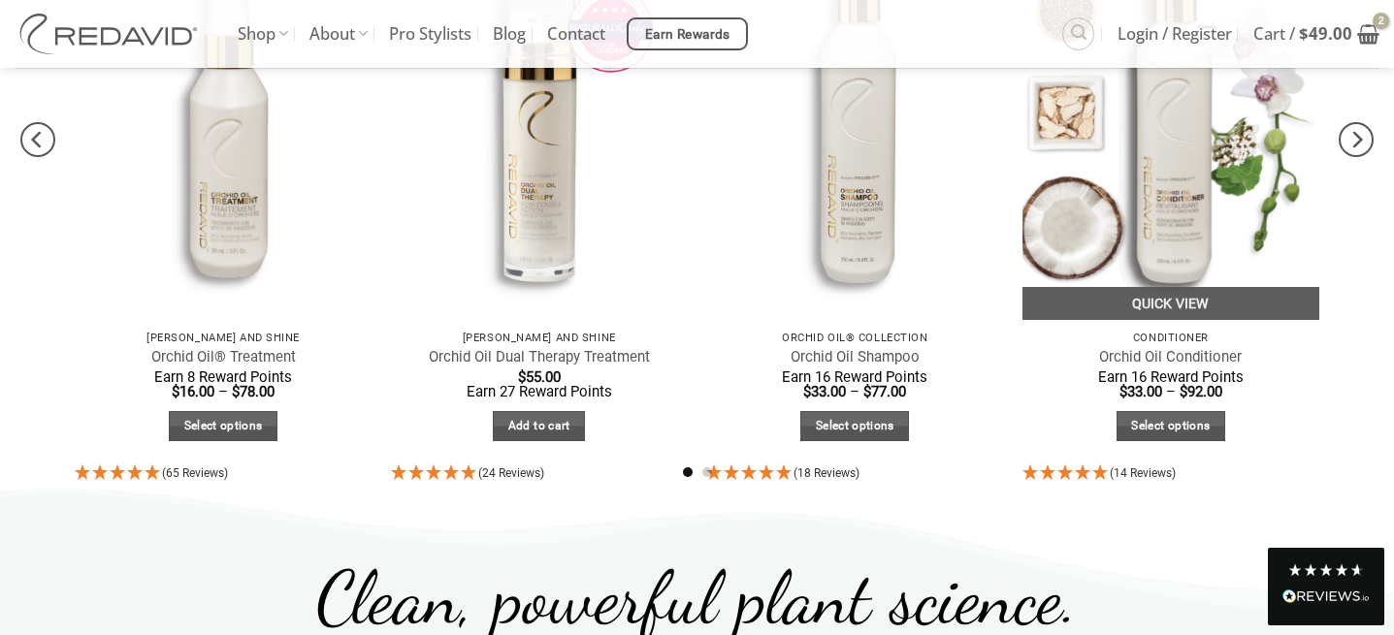
scroll to position [1213, 0]
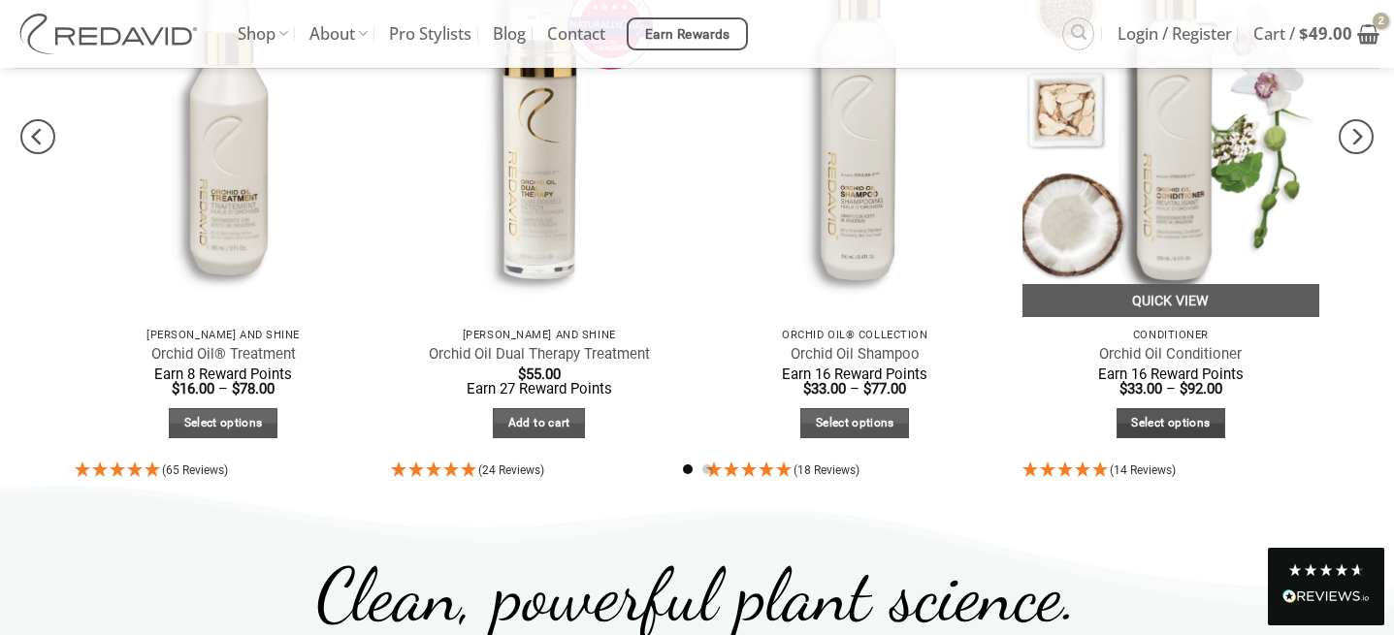
click at [1158, 421] on link "Select options" at bounding box center [1170, 423] width 109 height 30
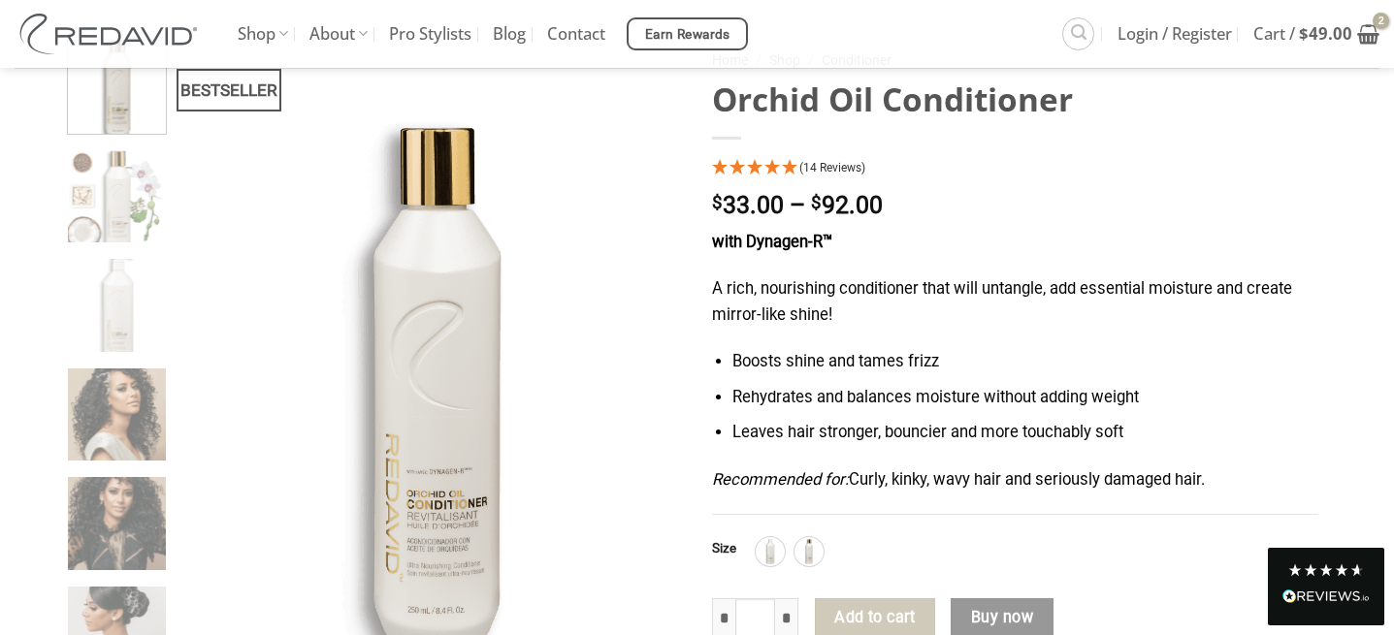
scroll to position [229, 0]
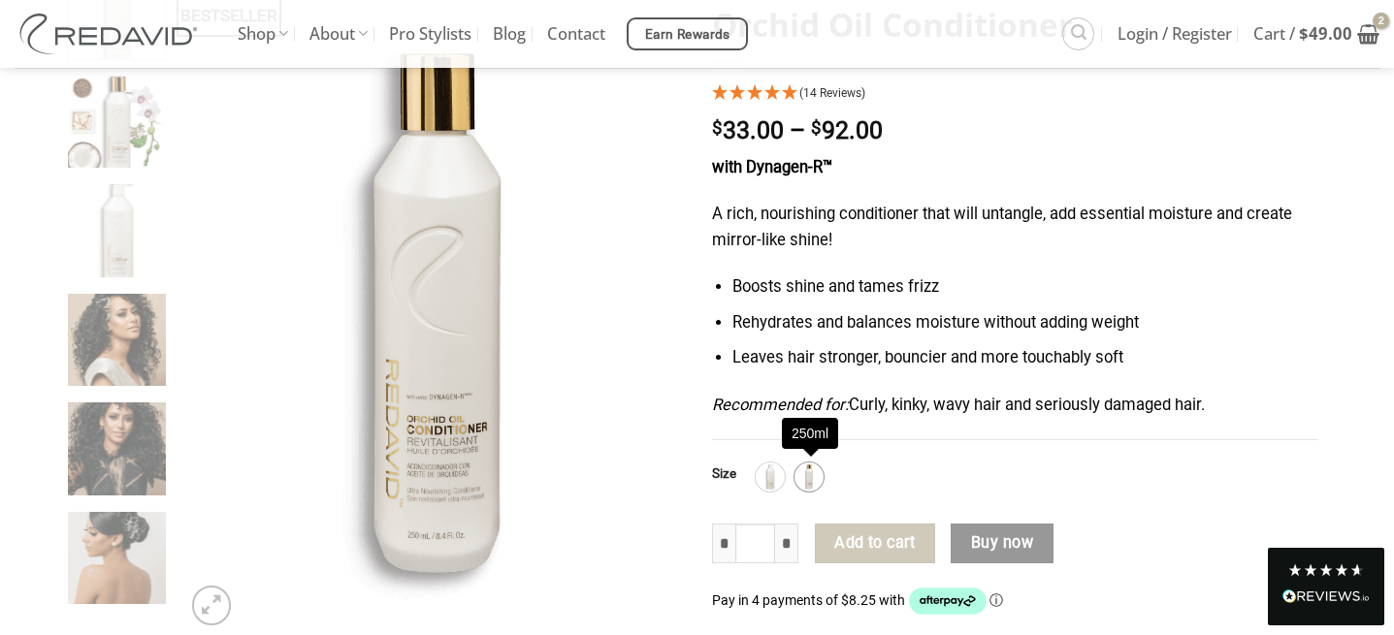
click at [806, 469] on img at bounding box center [808, 477] width 25 height 25
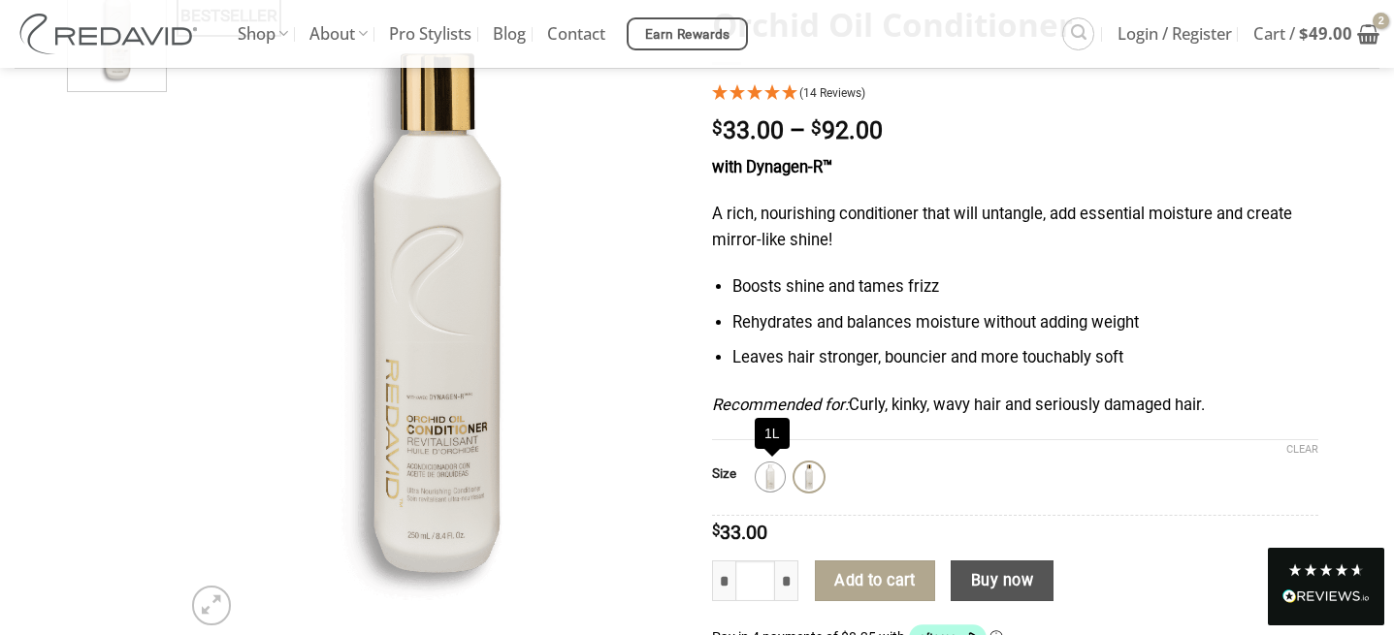
click at [779, 479] on img at bounding box center [769, 477] width 25 height 25
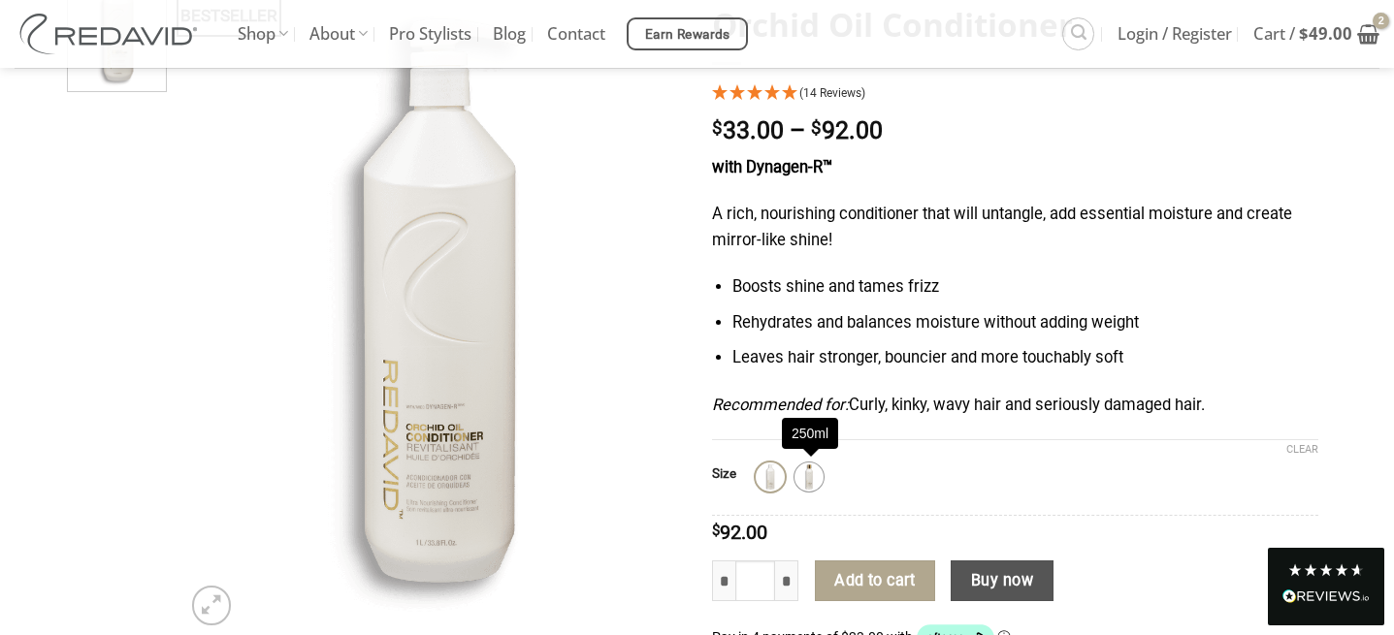
click at [803, 479] on img at bounding box center [808, 477] width 25 height 25
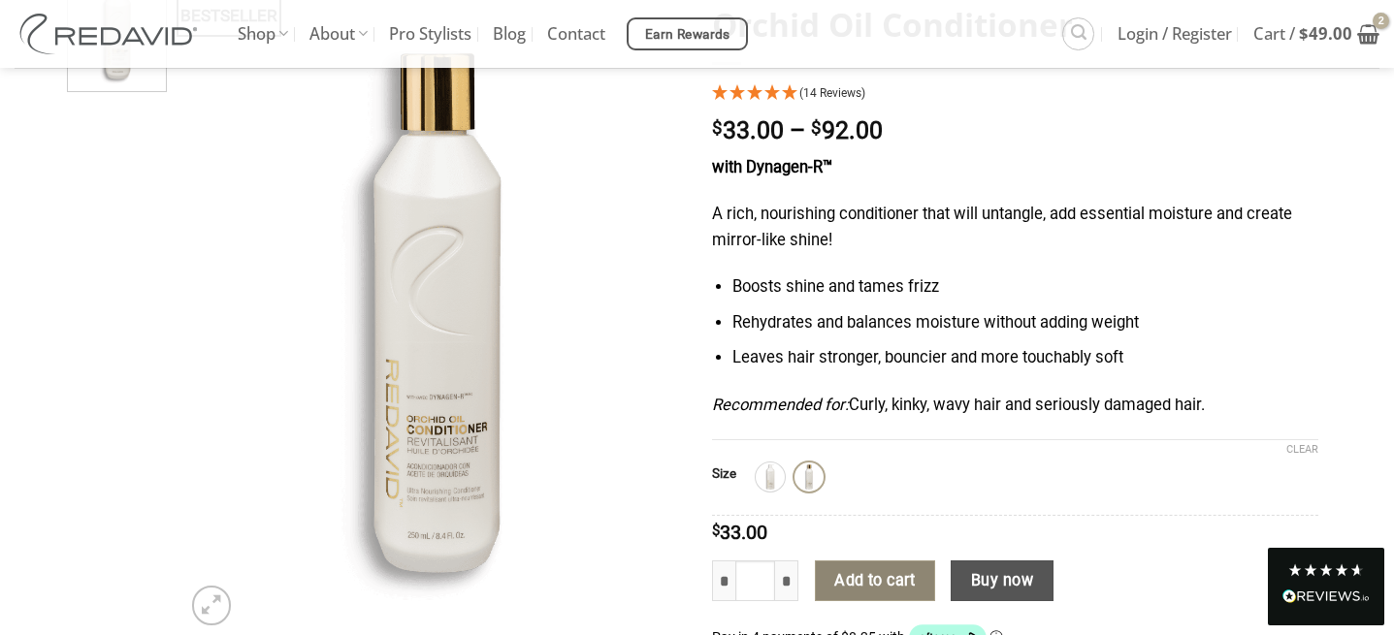
click at [898, 575] on button "Add to cart" at bounding box center [875, 581] width 120 height 41
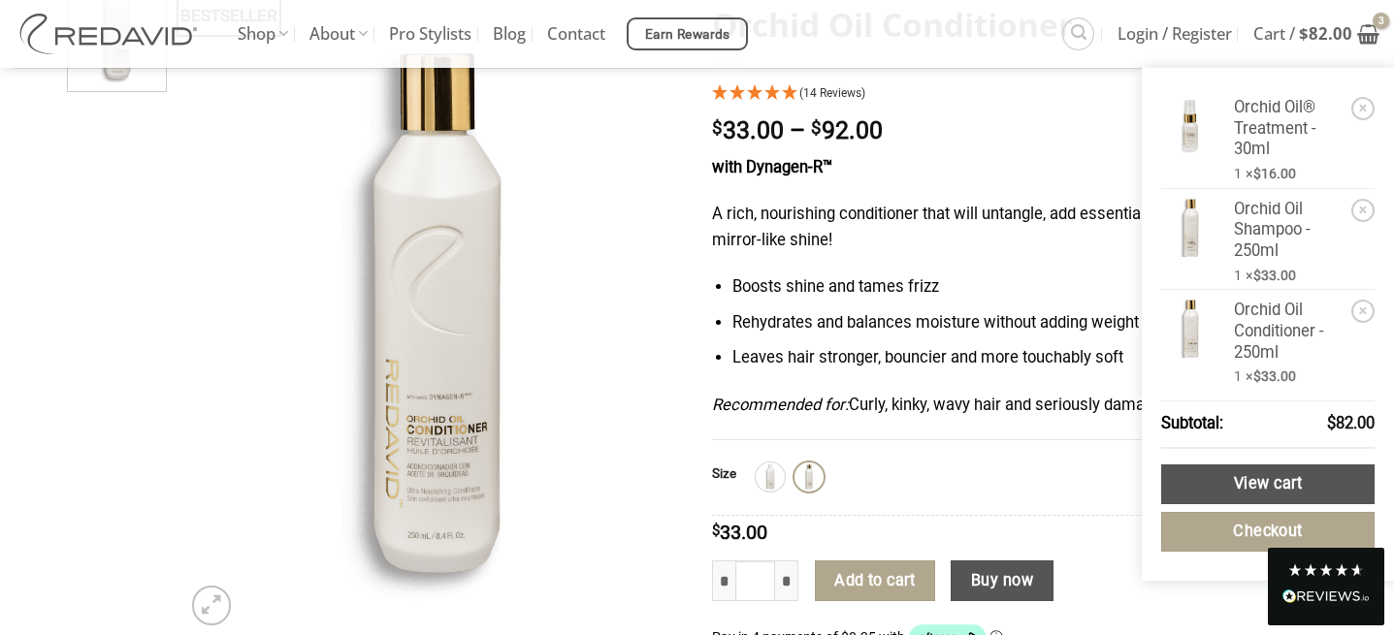
click at [163, 28] on img at bounding box center [112, 34] width 194 height 41
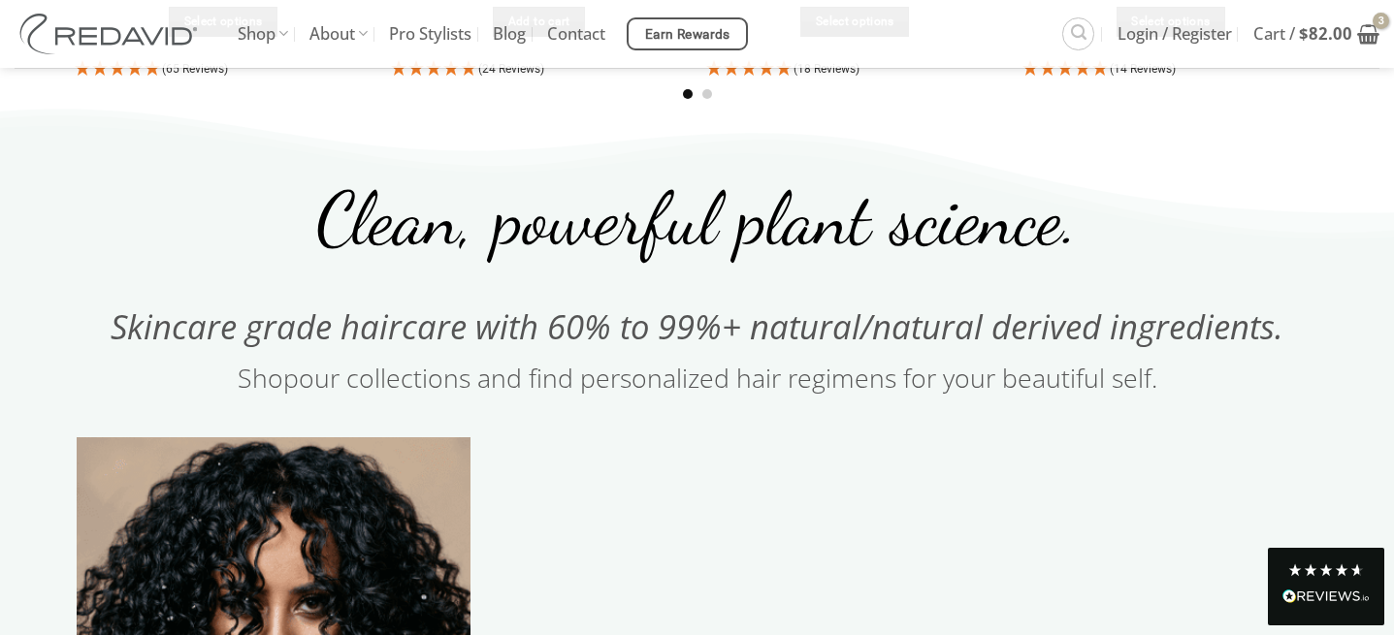
scroll to position [2048, 0]
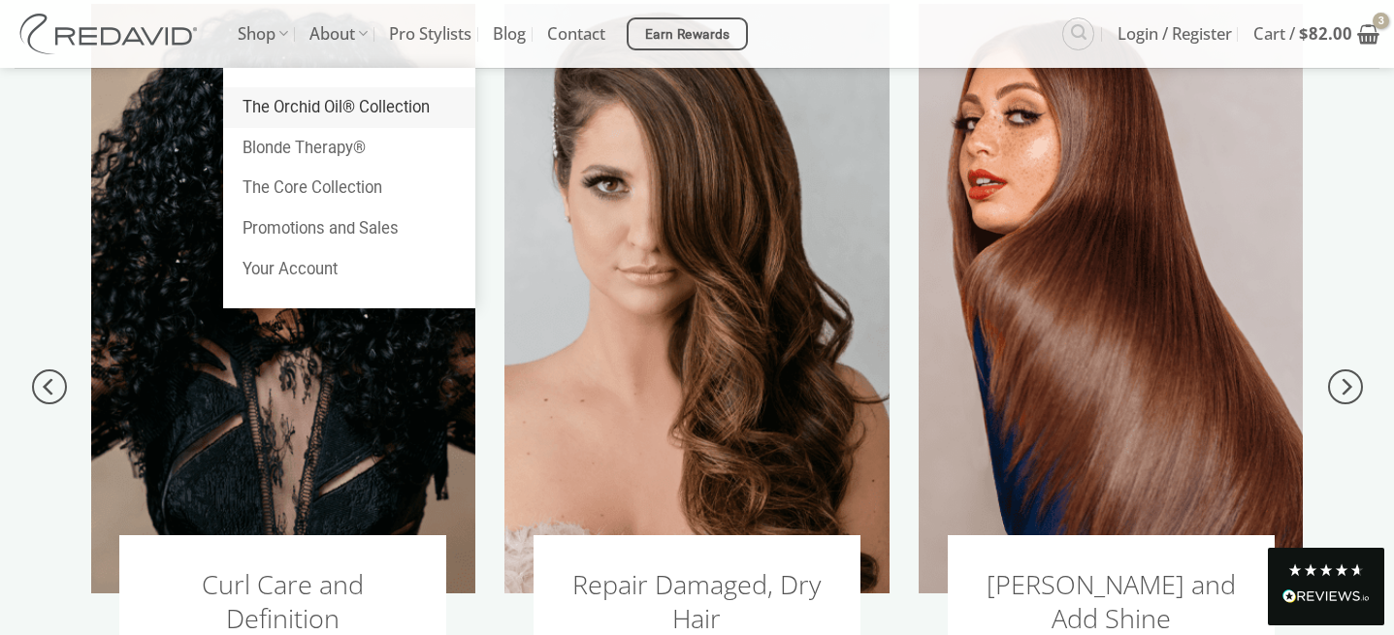
click at [286, 96] on link "The Orchid Oil® Collection" at bounding box center [349, 107] width 252 height 41
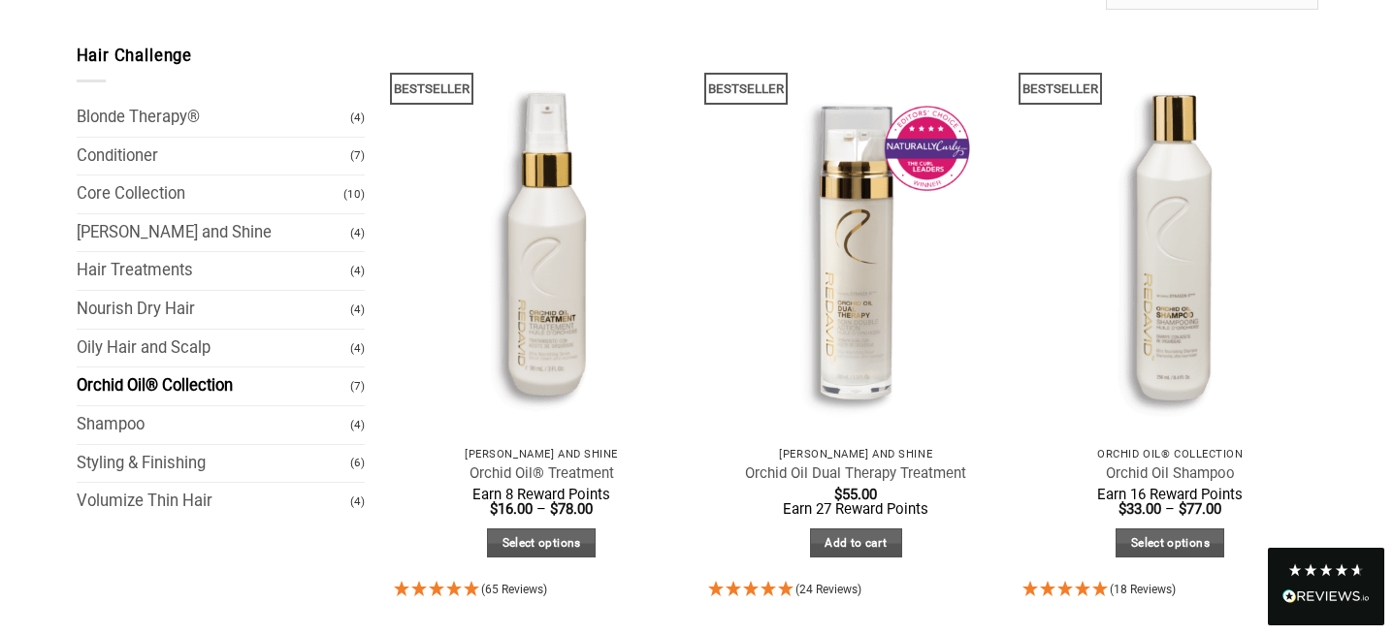
scroll to position [211, 0]
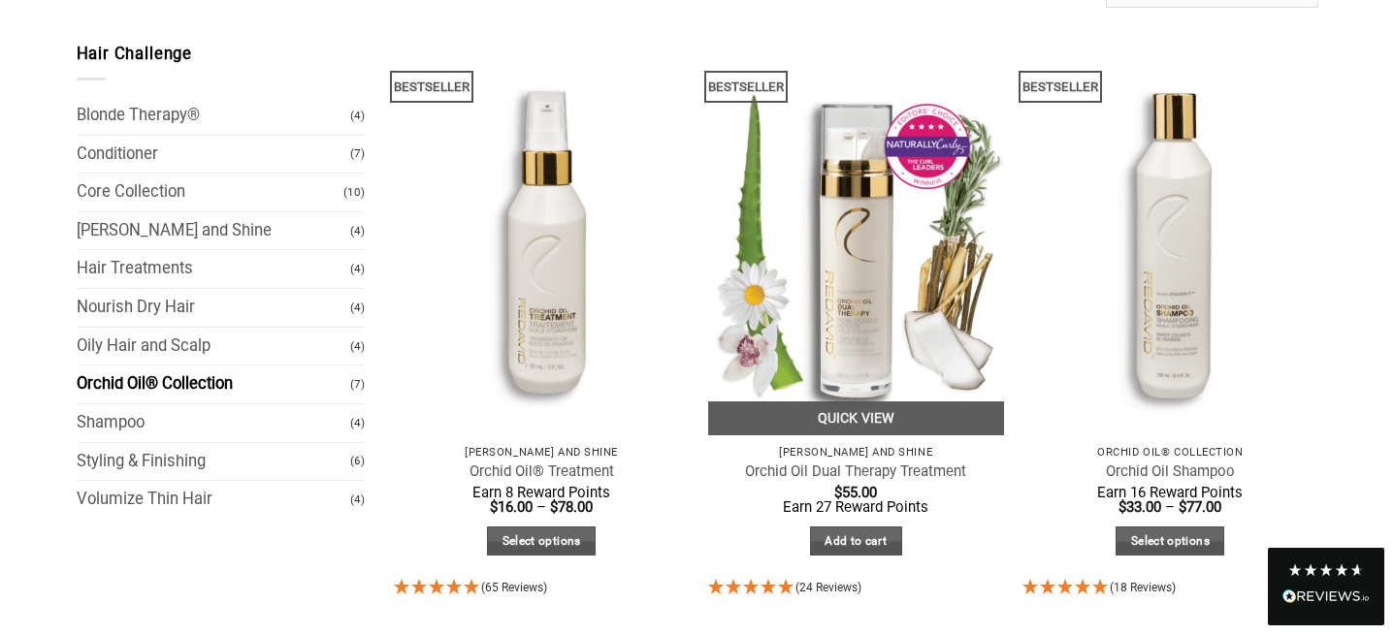
click at [907, 345] on img at bounding box center [856, 239] width 296 height 394
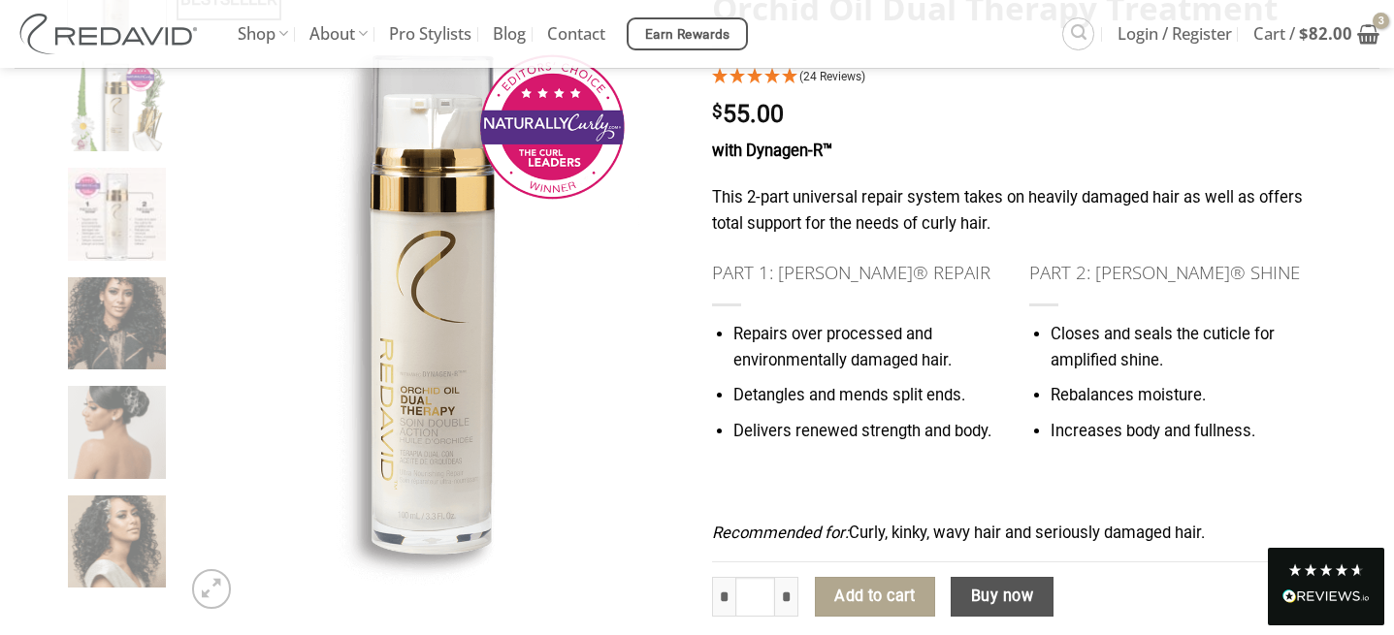
scroll to position [248, 0]
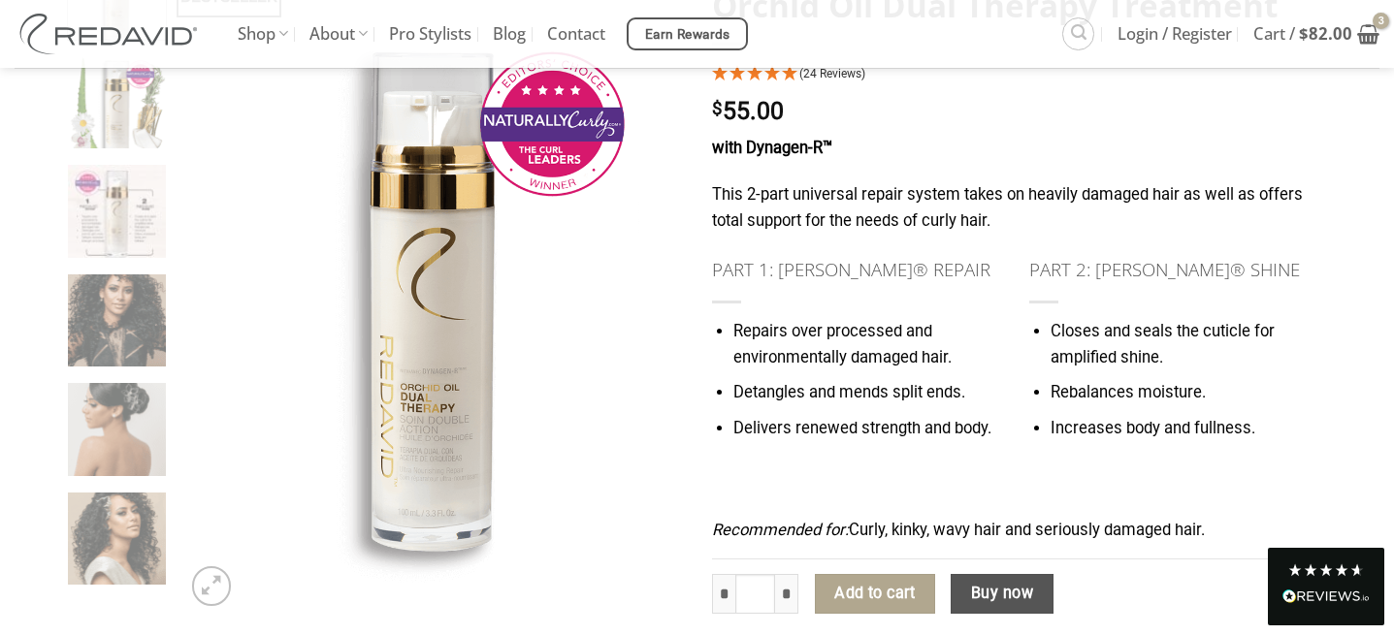
click at [178, 216] on div "BESTSELLER" at bounding box center [432, 290] width 522 height 689
click at [138, 216] on img at bounding box center [117, 209] width 98 height 98
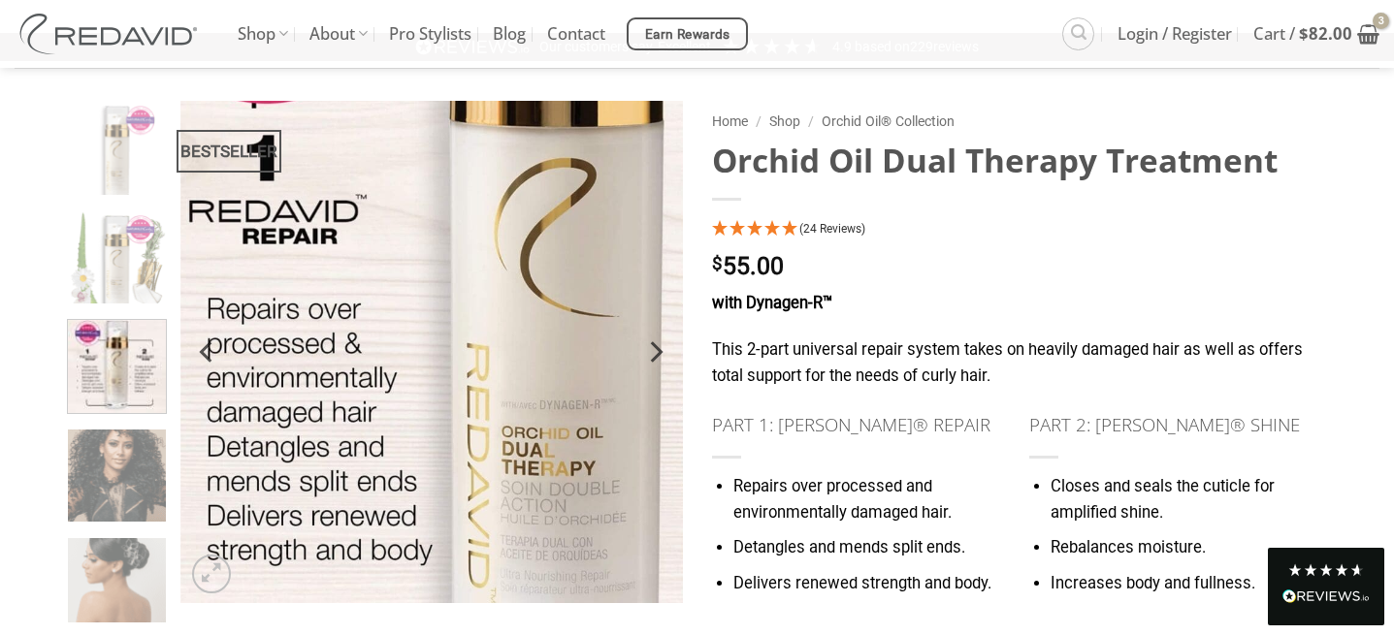
scroll to position [30, 0]
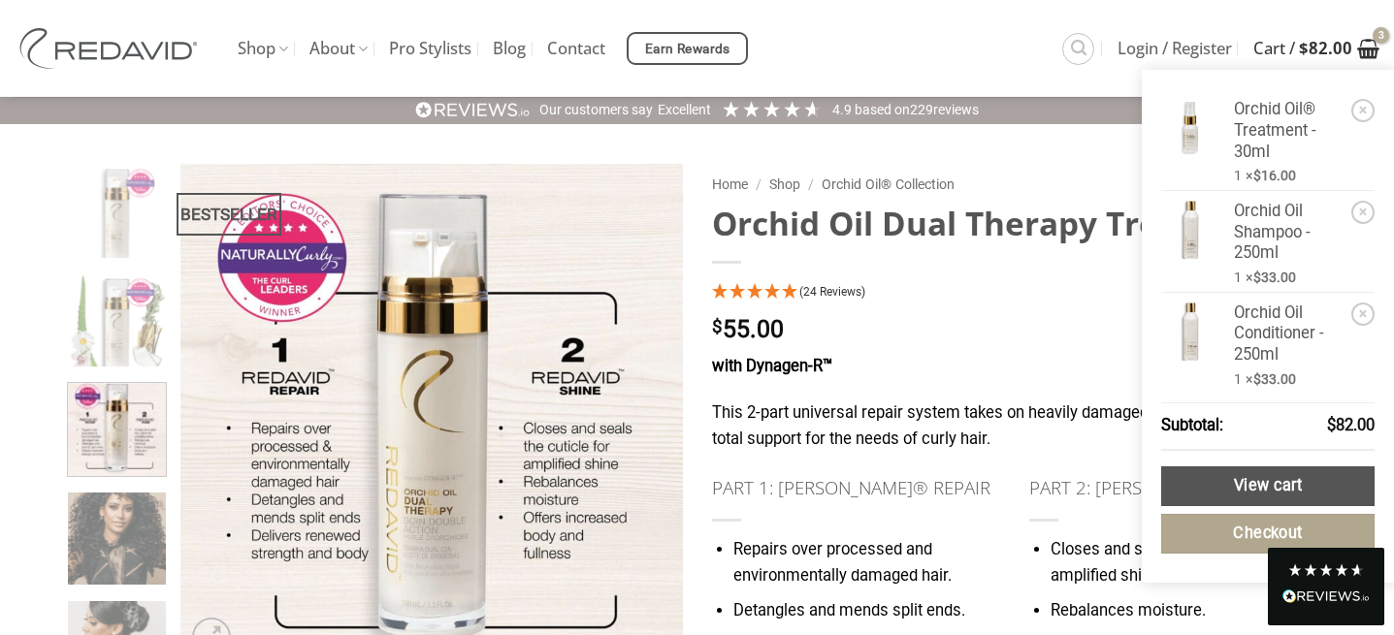
click at [1343, 44] on bdi "$ 82.00" at bounding box center [1325, 48] width 53 height 22
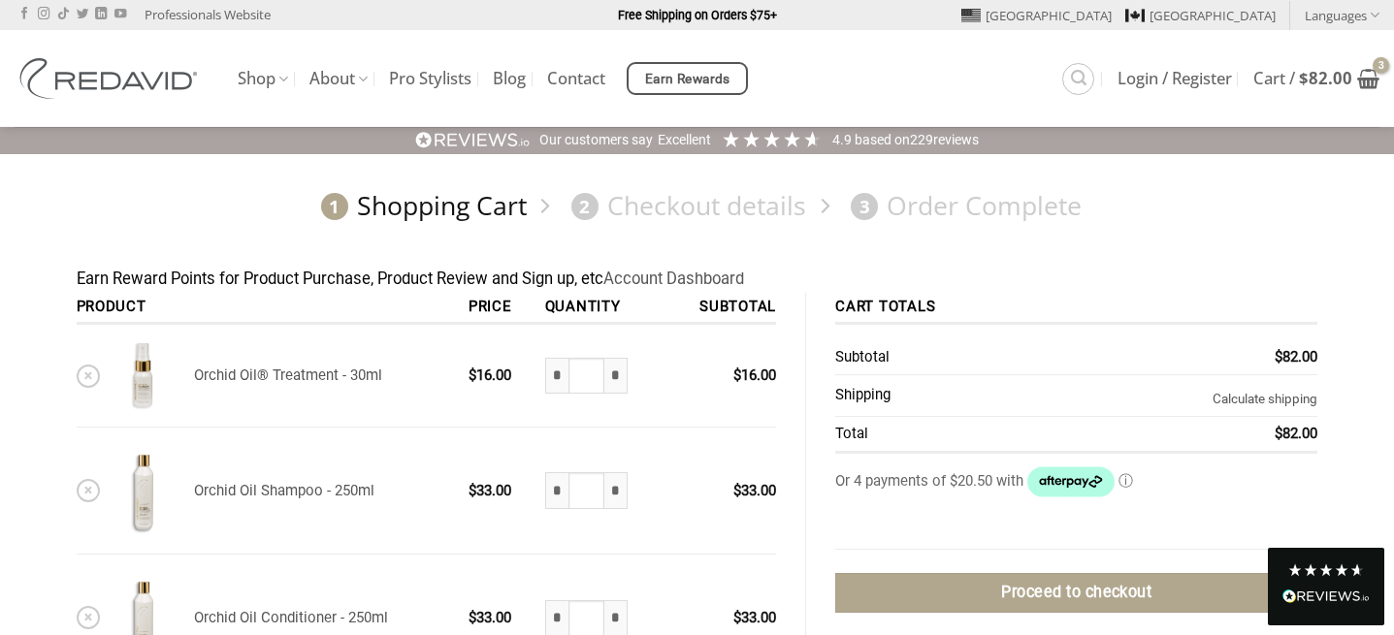
scroll to position [112, 0]
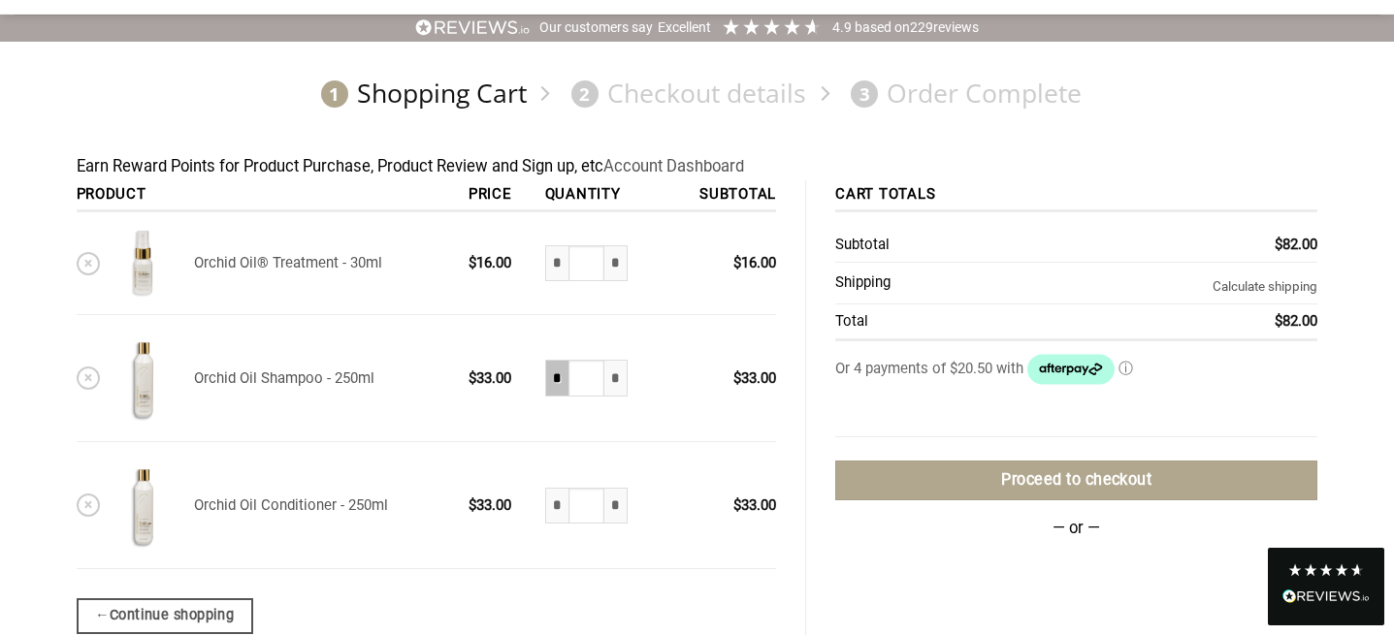
click at [557, 377] on input "*" at bounding box center [556, 378] width 23 height 37
type input "*"
click at [566, 511] on input "*" at bounding box center [556, 506] width 23 height 37
type input "*"
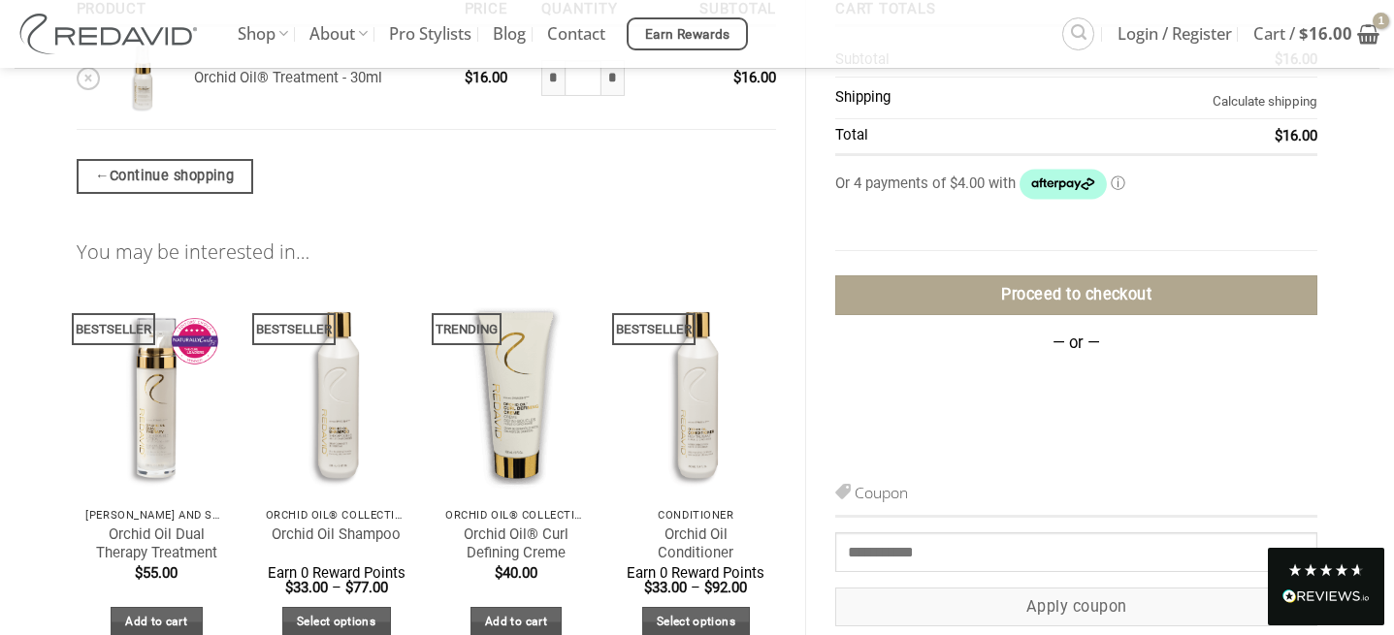
scroll to position [376, 0]
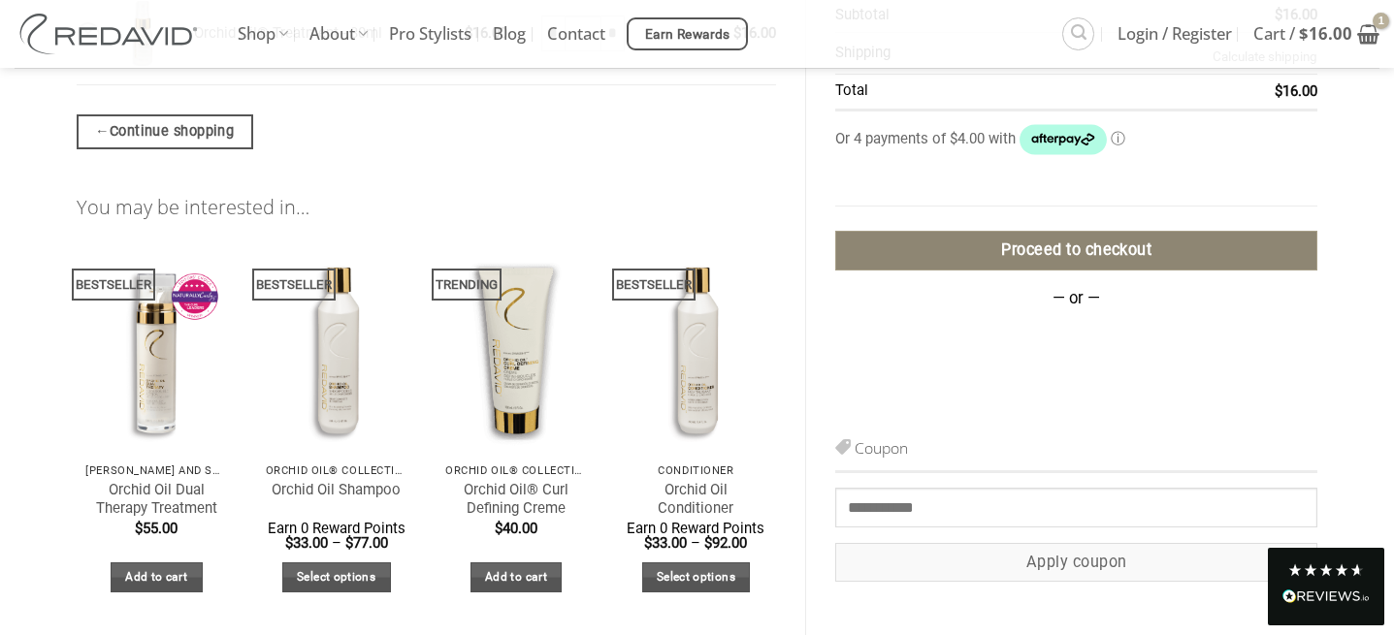
click at [1057, 252] on link "Proceed to checkout" at bounding box center [1076, 251] width 482 height 40
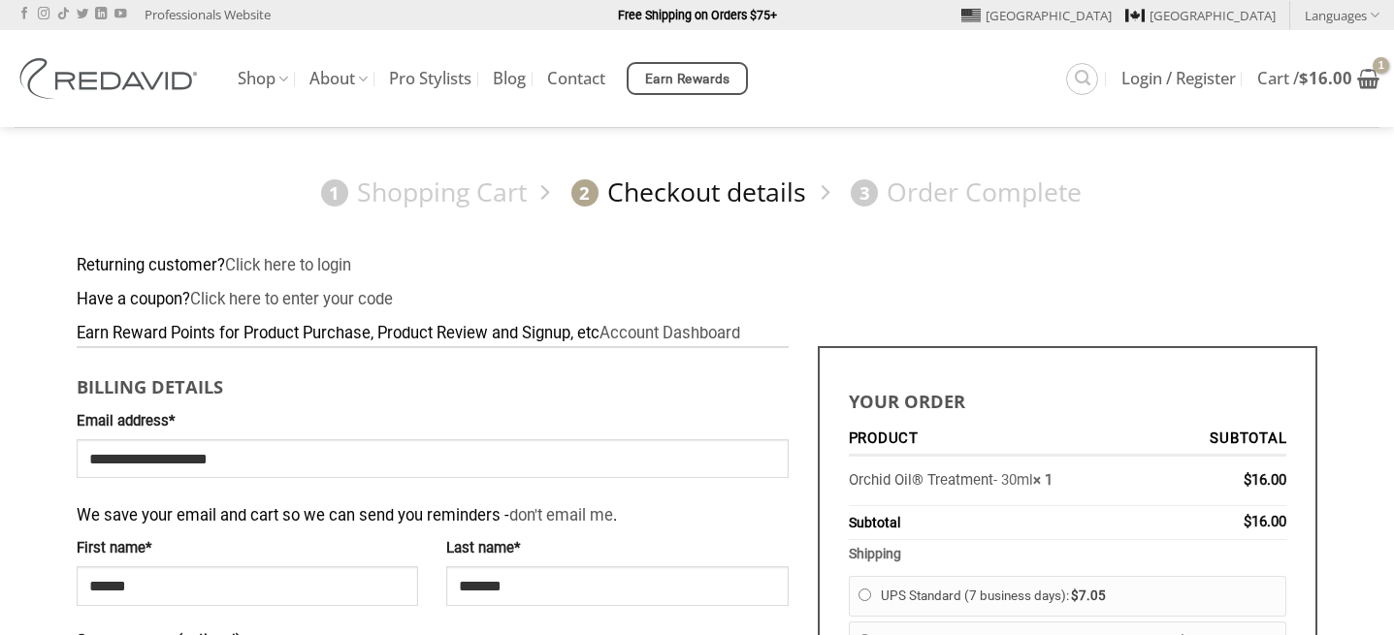
select select "**"
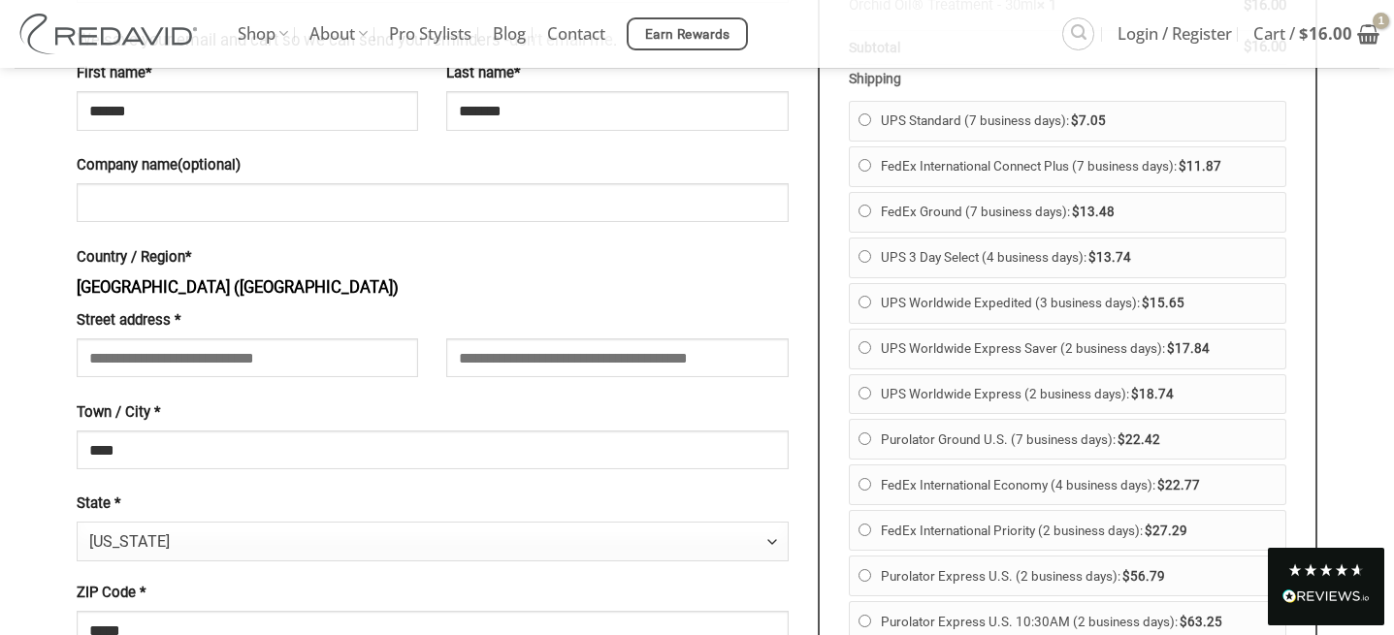
scroll to position [504, 0]
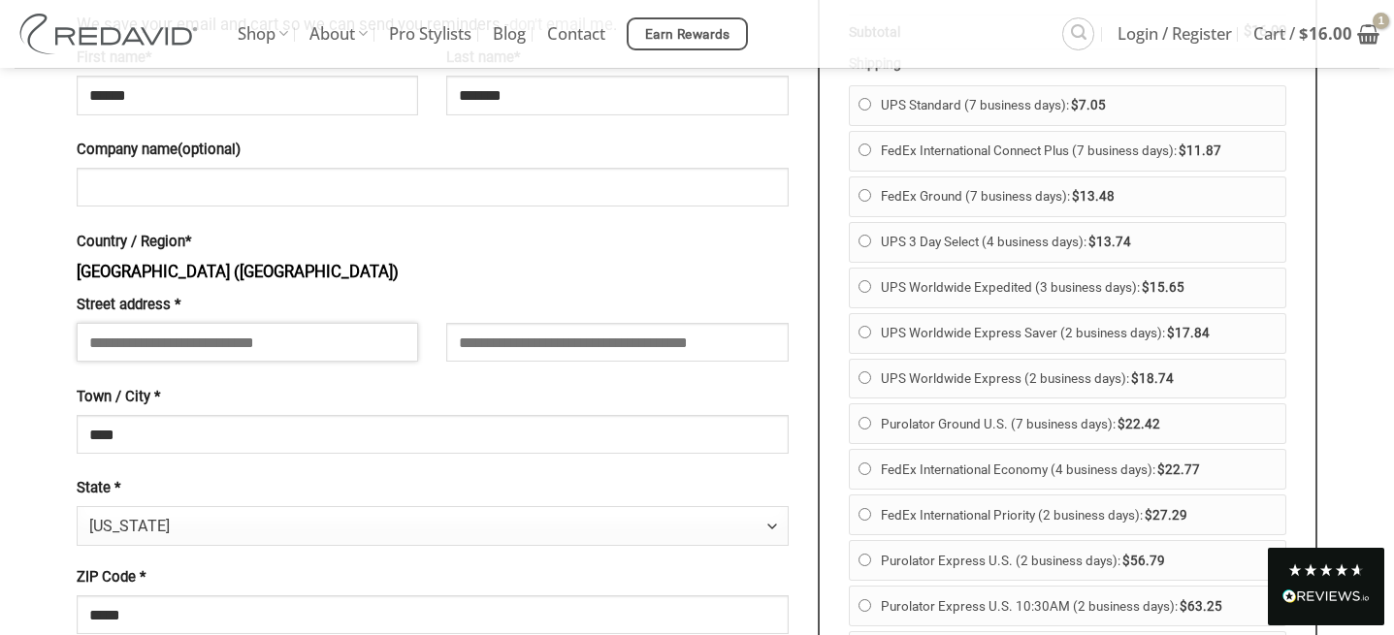
click at [282, 353] on input "Street address *" at bounding box center [247, 342] width 341 height 39
type input "**********"
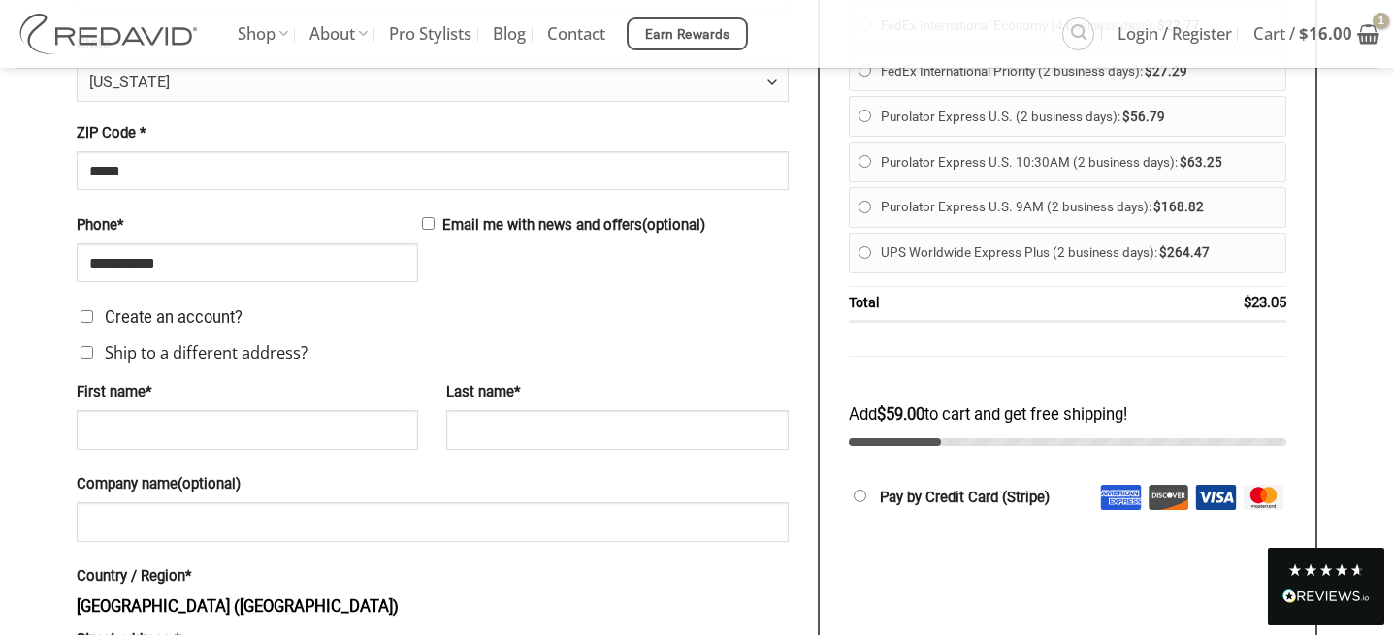
scroll to position [949, 0]
click at [187, 435] on input "First name *" at bounding box center [247, 428] width 341 height 39
type input "******"
type input "*******"
type input "**********"
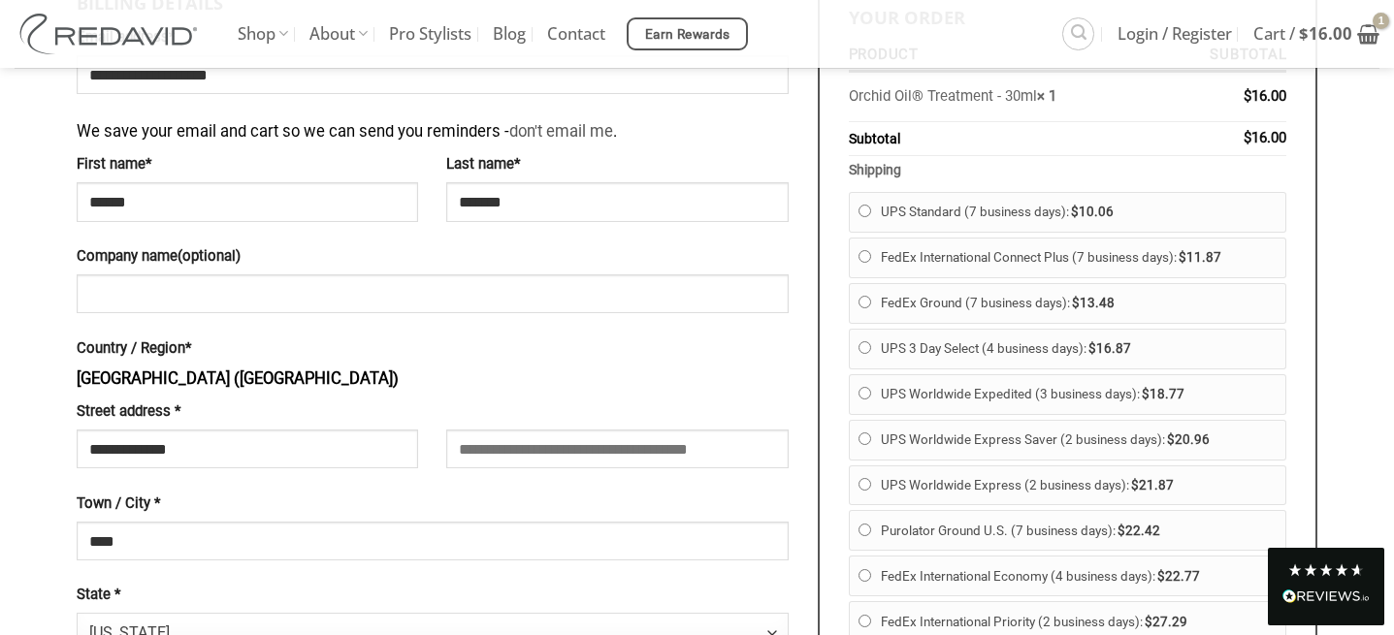
scroll to position [396, 0]
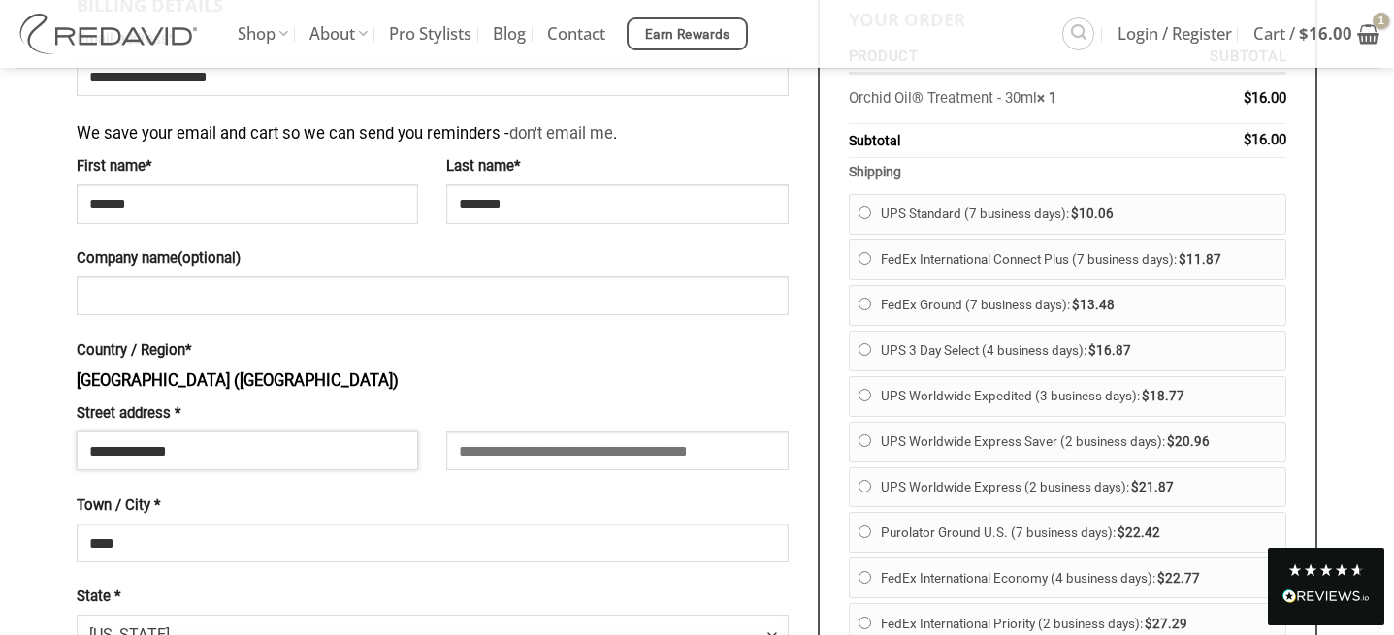
drag, startPoint x: 217, startPoint y: 440, endPoint x: 77, endPoint y: 439, distance: 140.6
click at [77, 439] on input "**********" at bounding box center [247, 451] width 341 height 39
type input "**********"
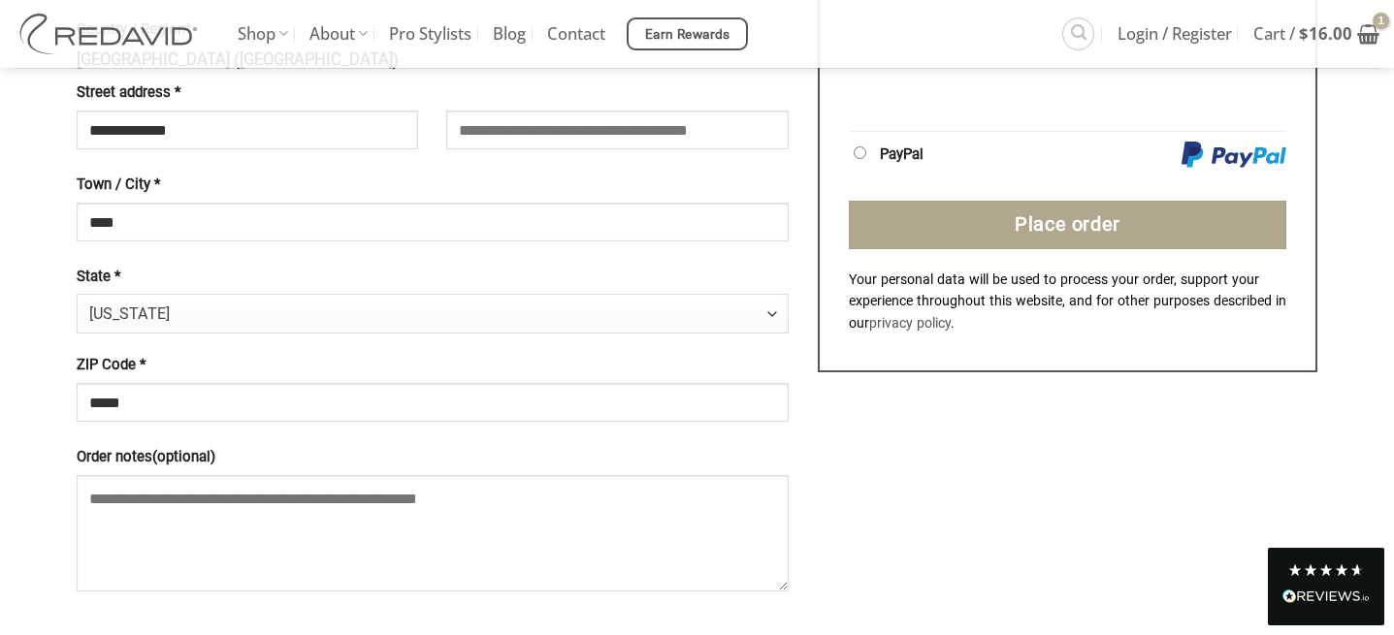
scroll to position [1143, 0]
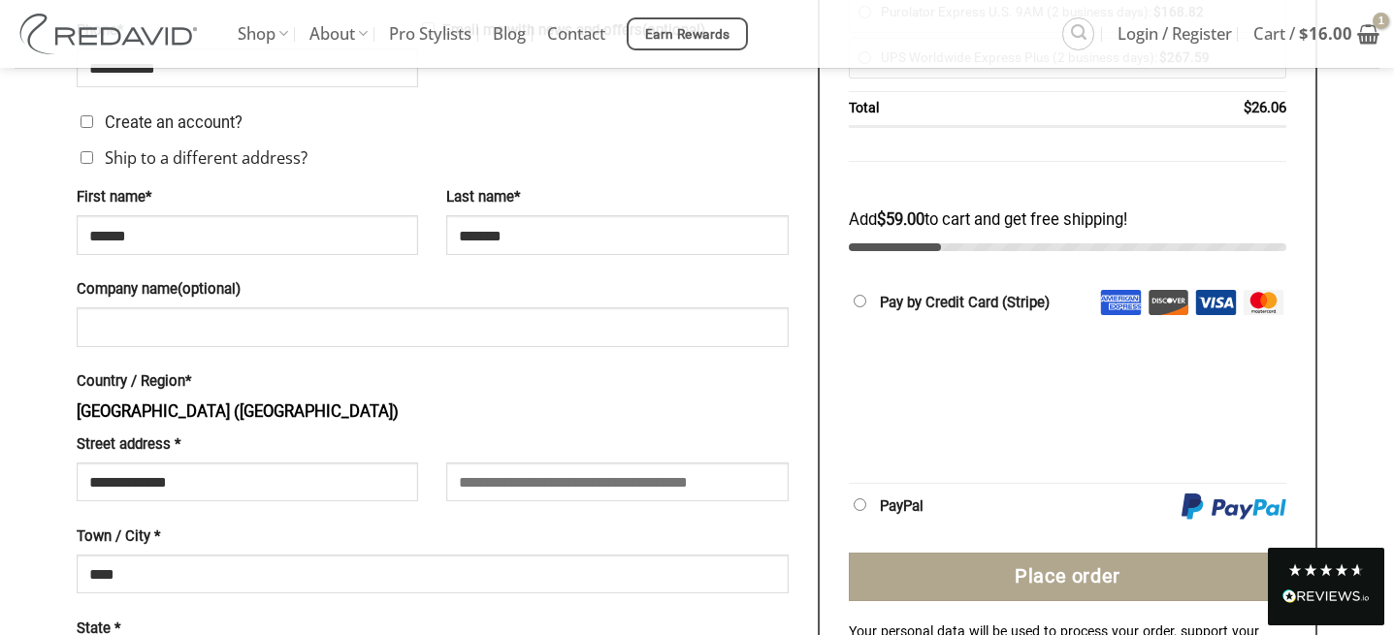
click at [906, 505] on label "PayPal" at bounding box center [1068, 510] width 438 height 24
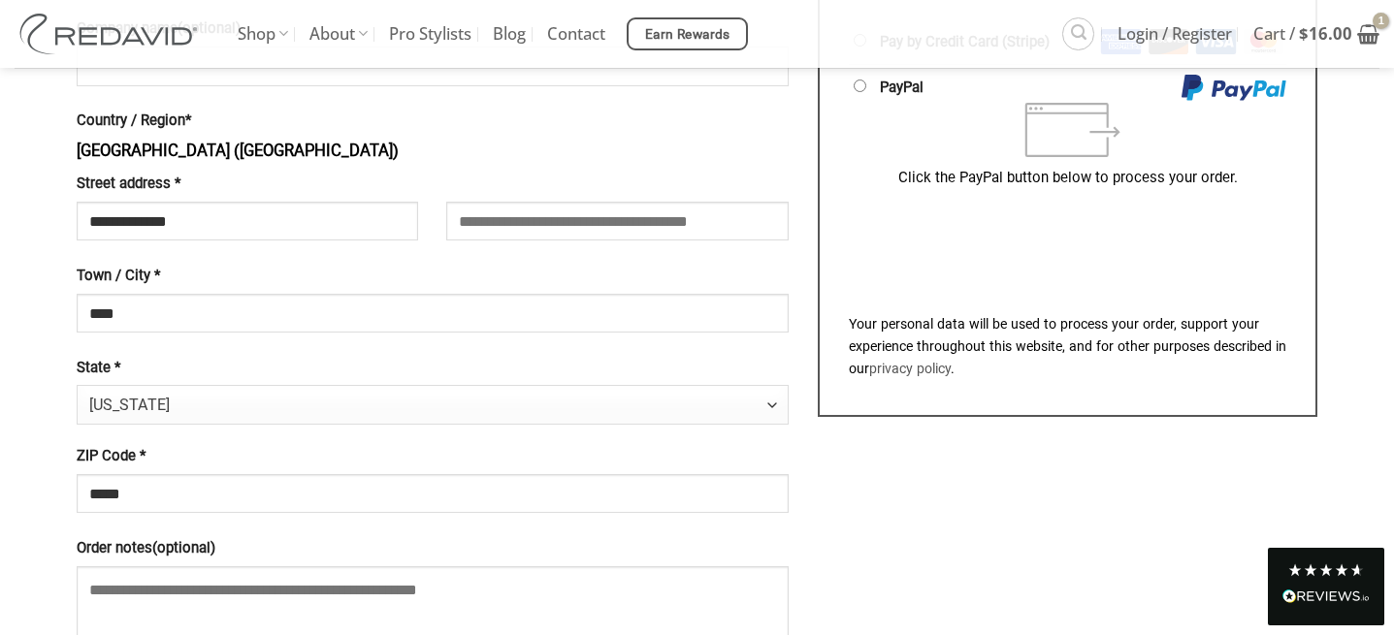
scroll to position [1335, 0]
